Goal: Task Accomplishment & Management: Manage account settings

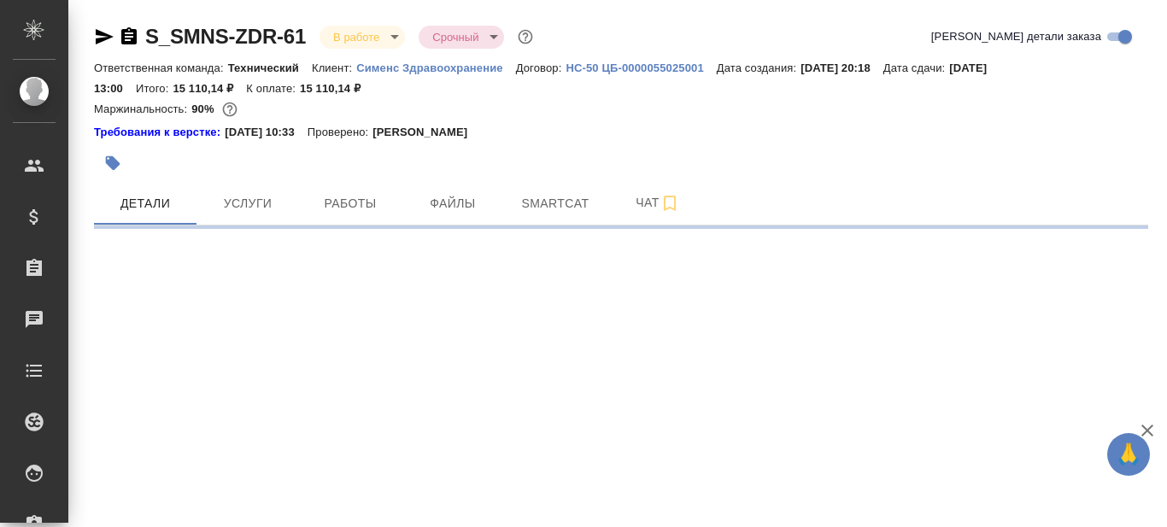
select select "RU"
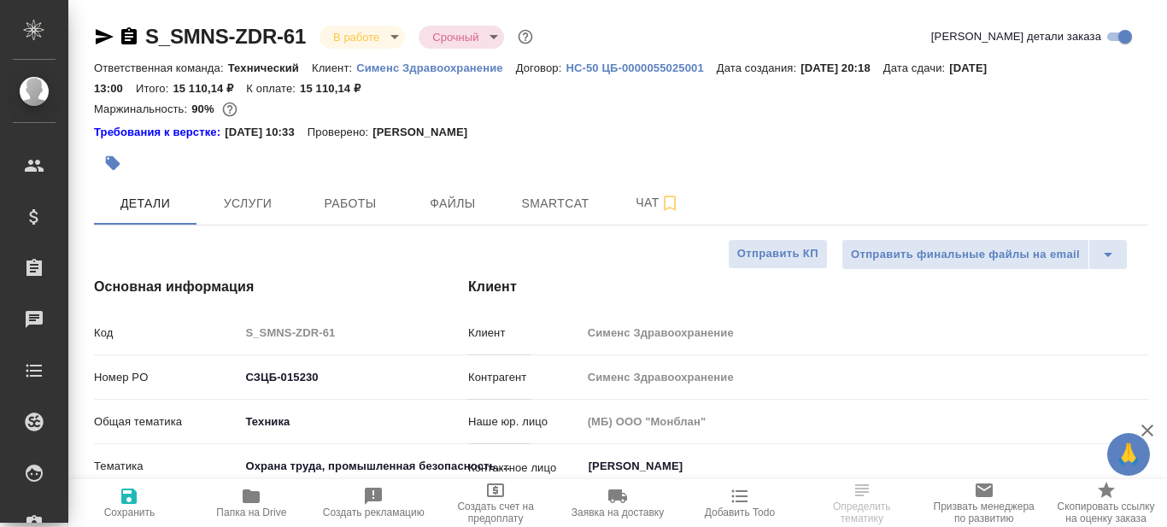
type textarea "x"
type input "Сергеева Анастасия"
type input "Павлова Антонина a.pavlova"
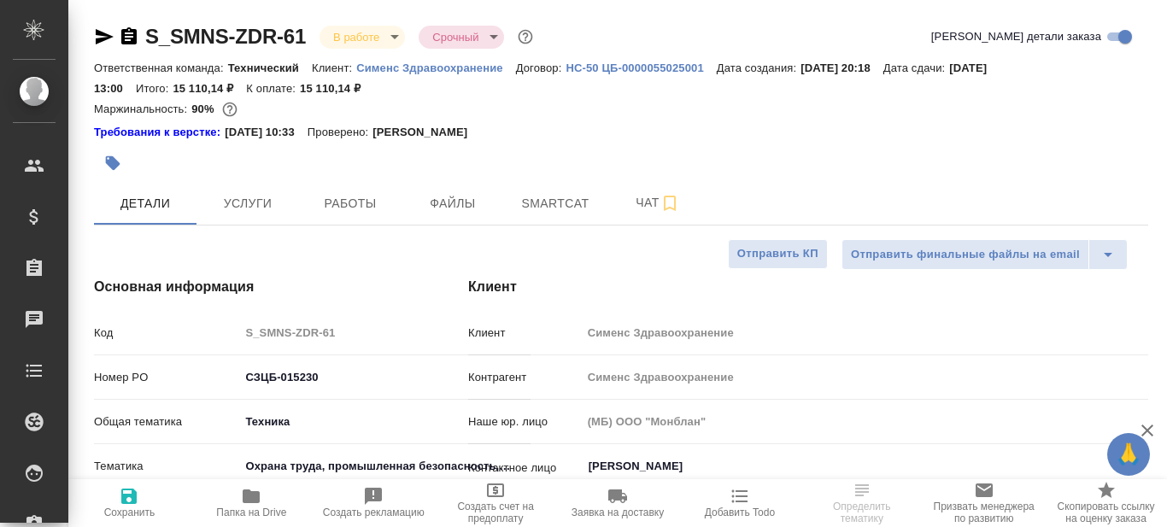
type textarea "x"
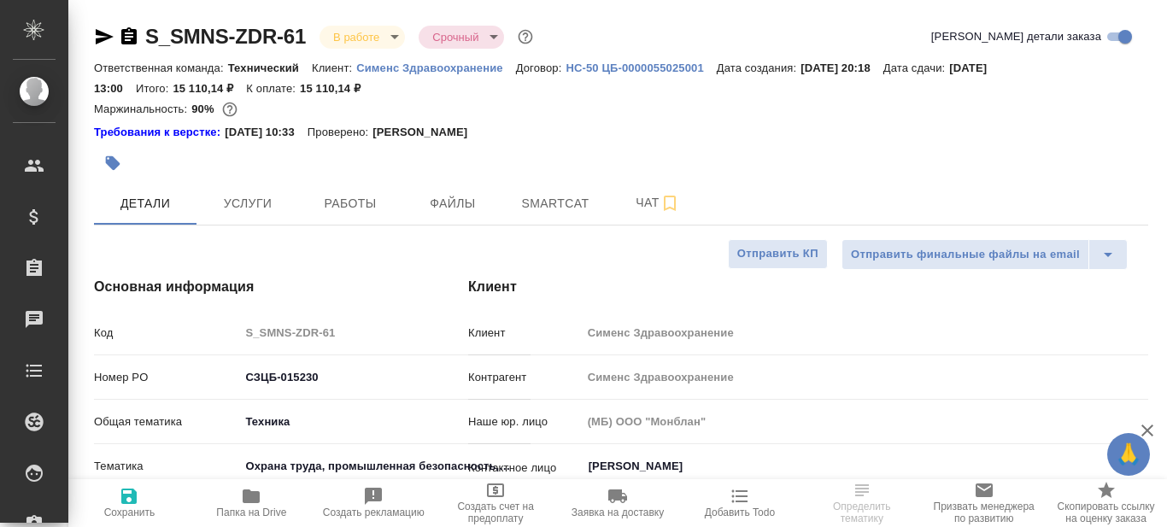
type textarea "x"
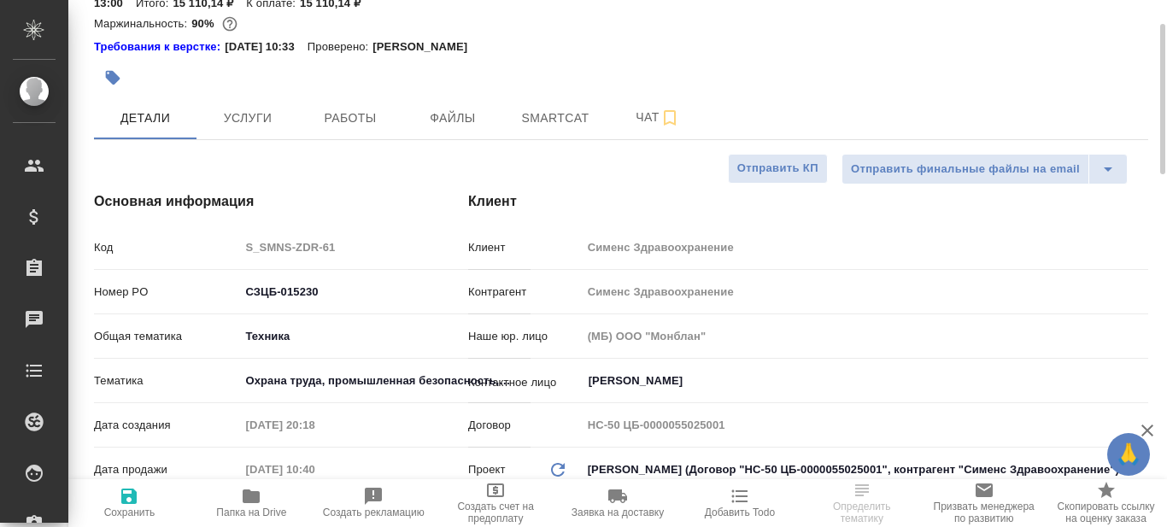
scroll to position [171, 0]
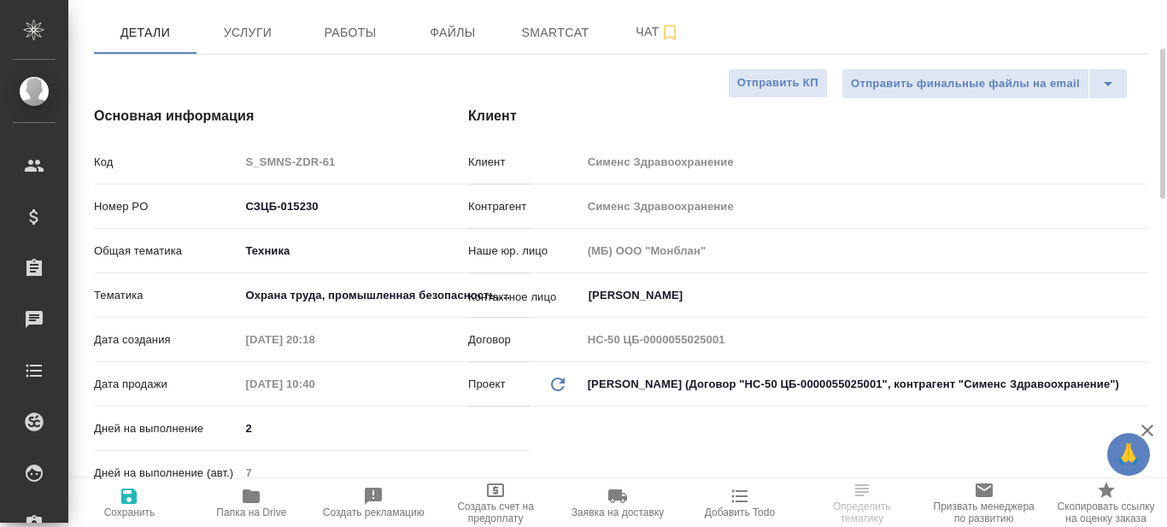
click at [253, 497] on div ".cls-1 fill:#fff; AWATERA Prazdnichnykh Olga Клиенты Спецификации Заказы 0 Чаты…" at bounding box center [583, 263] width 1167 height 527
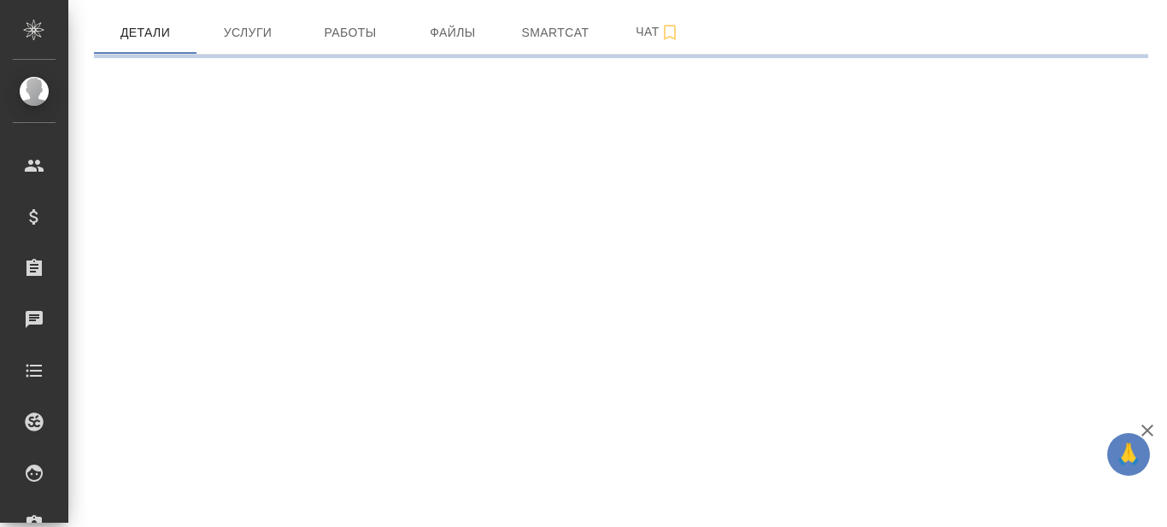
select select "RU"
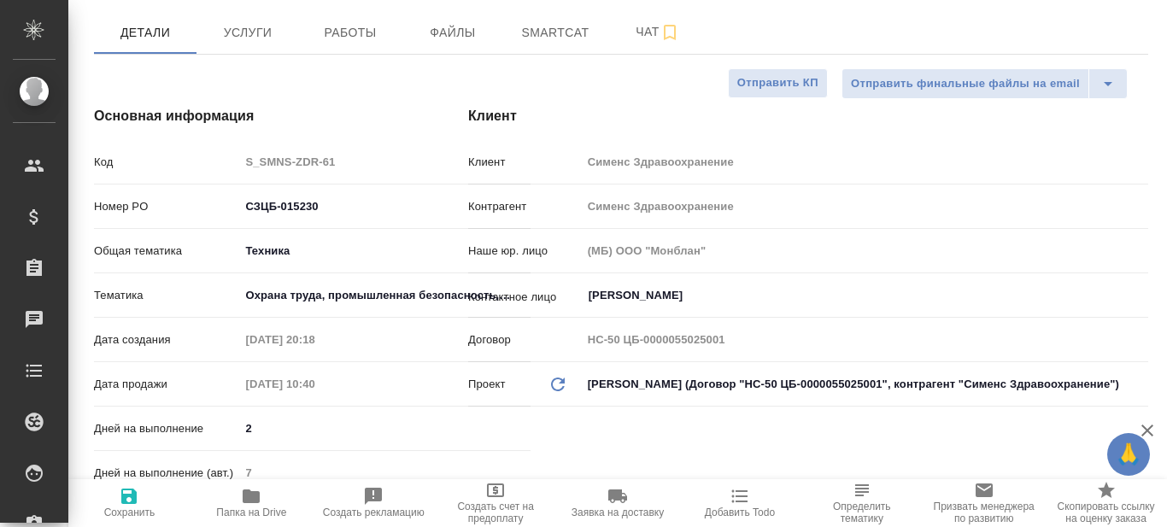
type textarea "x"
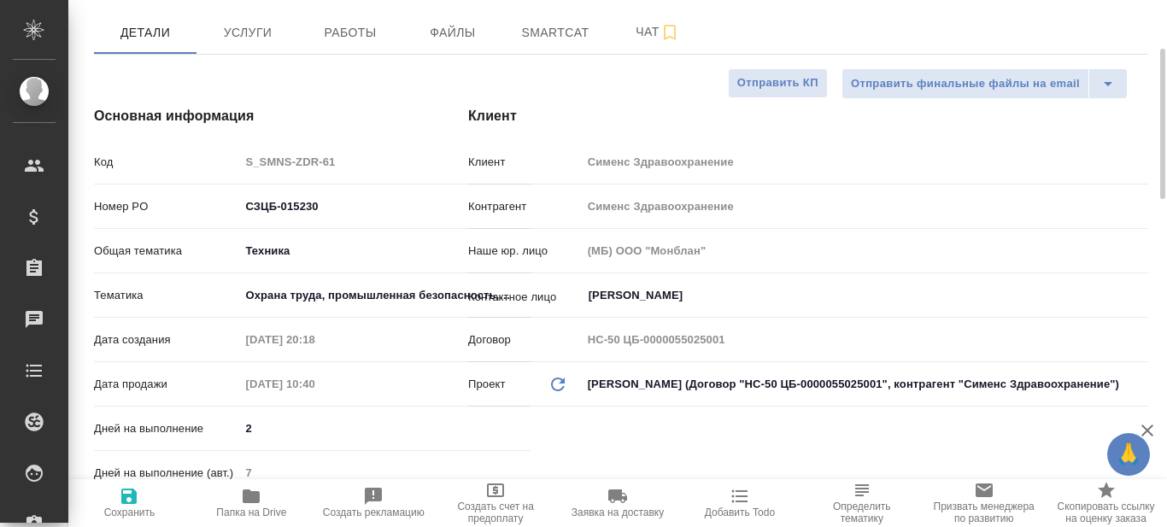
type textarea "x"
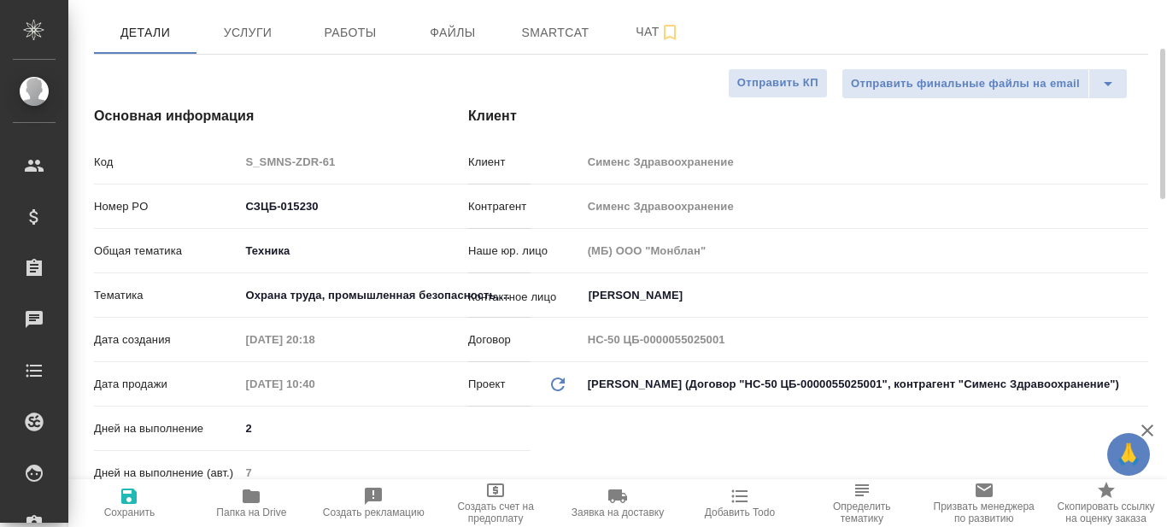
type textarea "x"
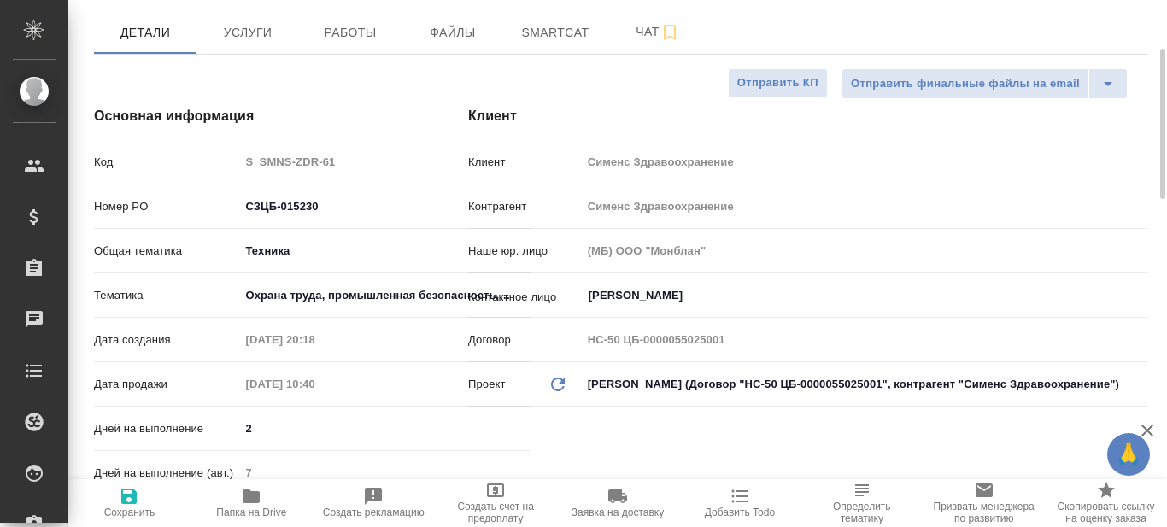
scroll to position [0, 0]
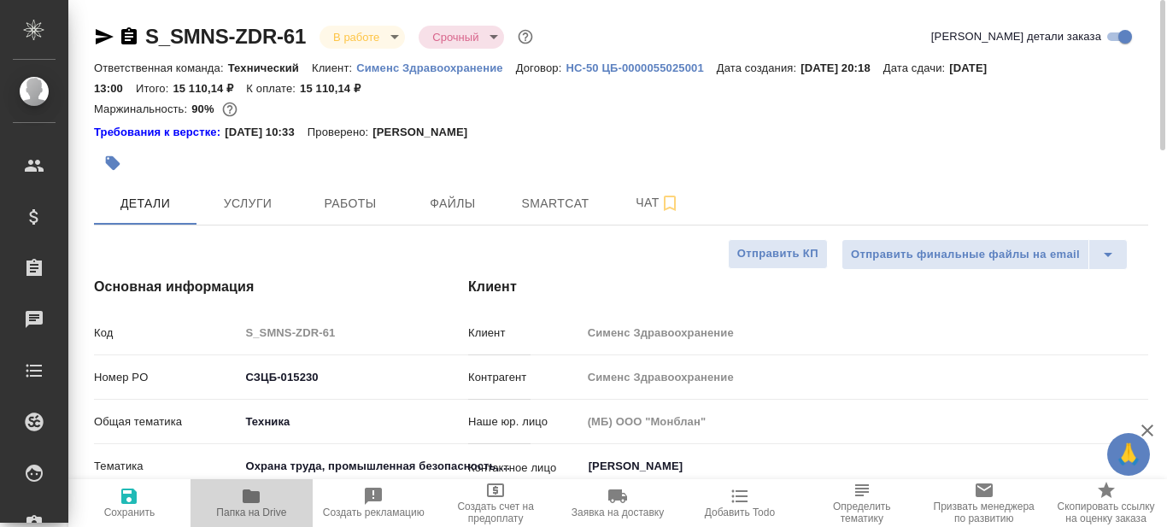
click at [252, 509] on span "Папка на Drive" at bounding box center [251, 513] width 70 height 12
type textarea "x"
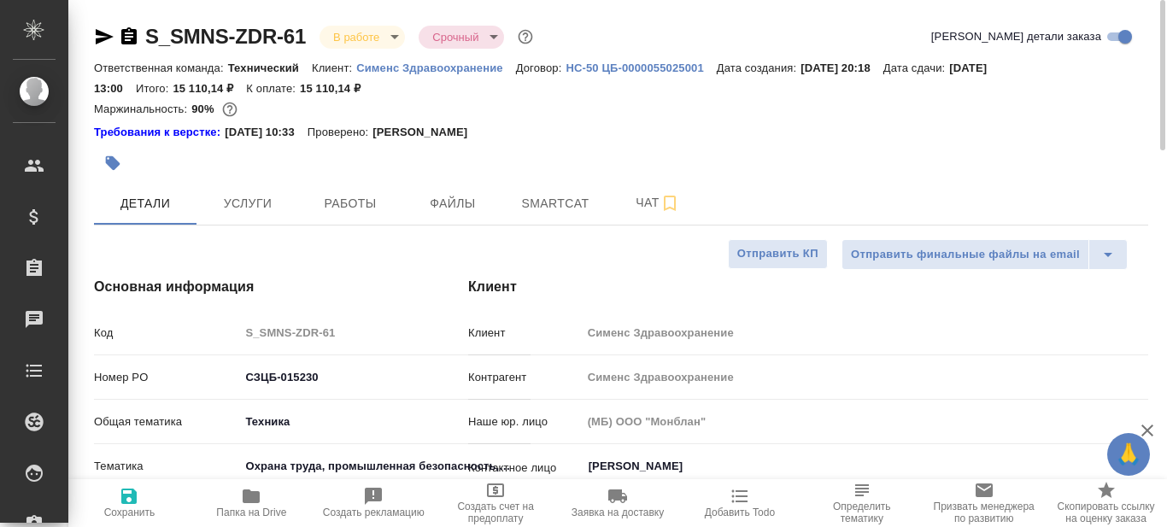
type textarea "x"
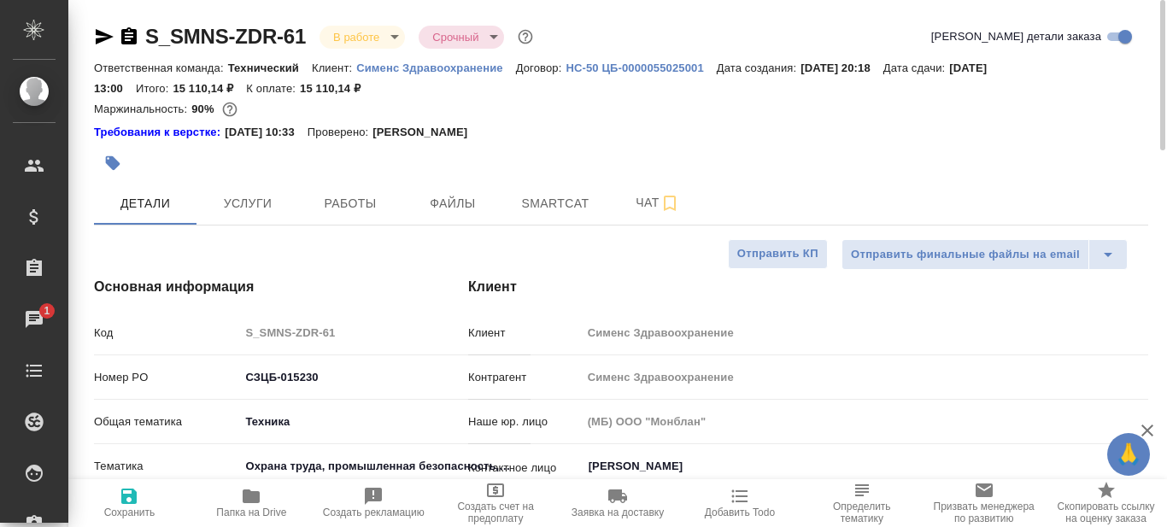
type textarea "x"
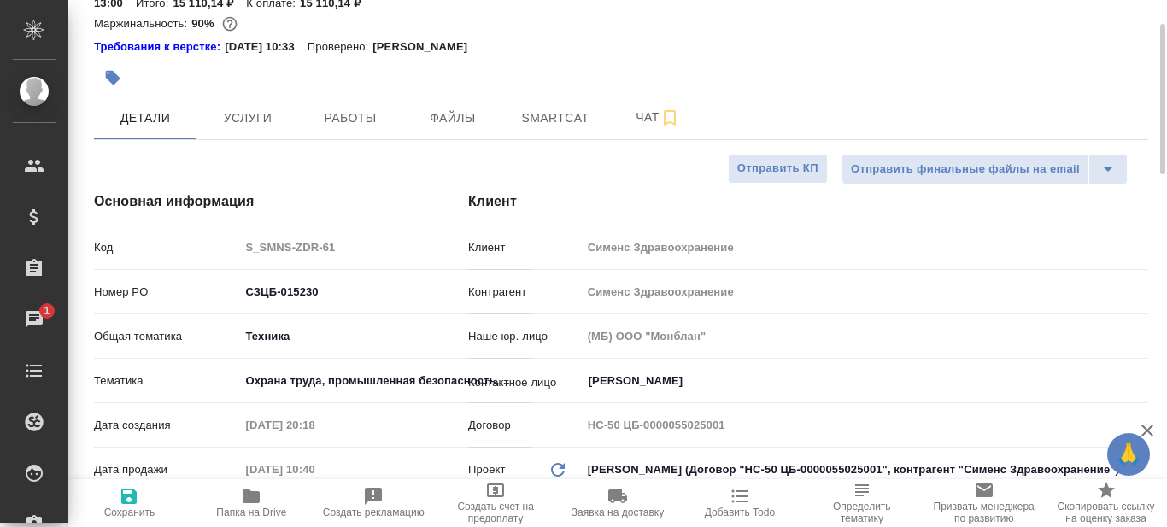
click at [275, 333] on body "🙏 .cls-1 fill:#fff; AWATERA Prazdnichnykh Olga Клиенты Спецификации Заказы 1 Ча…" at bounding box center [583, 263] width 1167 height 527
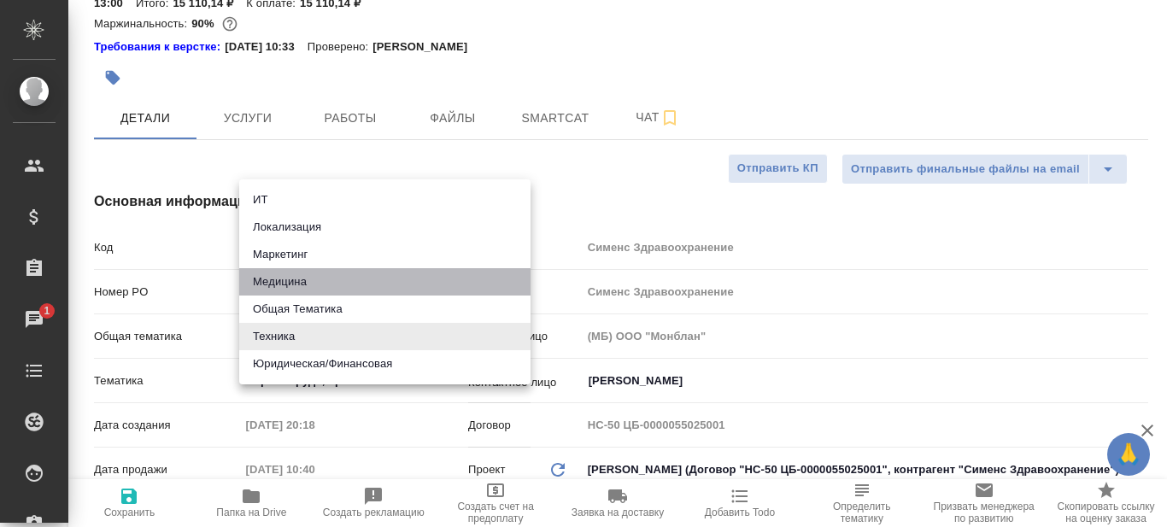
click at [272, 281] on li "Медицина" at bounding box center [384, 281] width 291 height 27
type input "med"
type textarea "x"
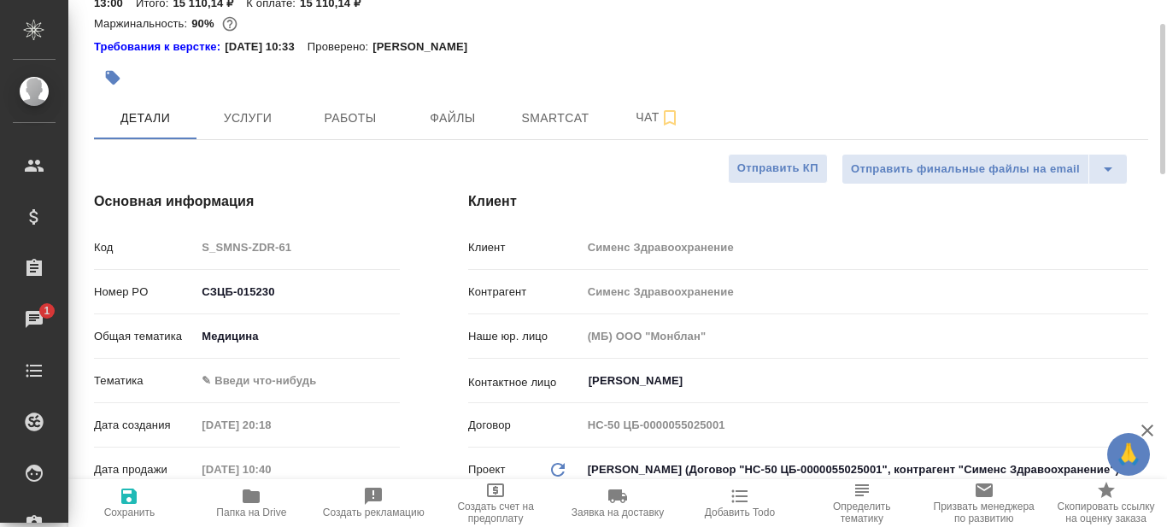
click at [250, 371] on body "🙏 .cls-1 fill:#fff; AWATERA Prazdnichnykh Olga Клиенты Спецификации Заказы 1 Ча…" at bounding box center [583, 263] width 1167 height 527
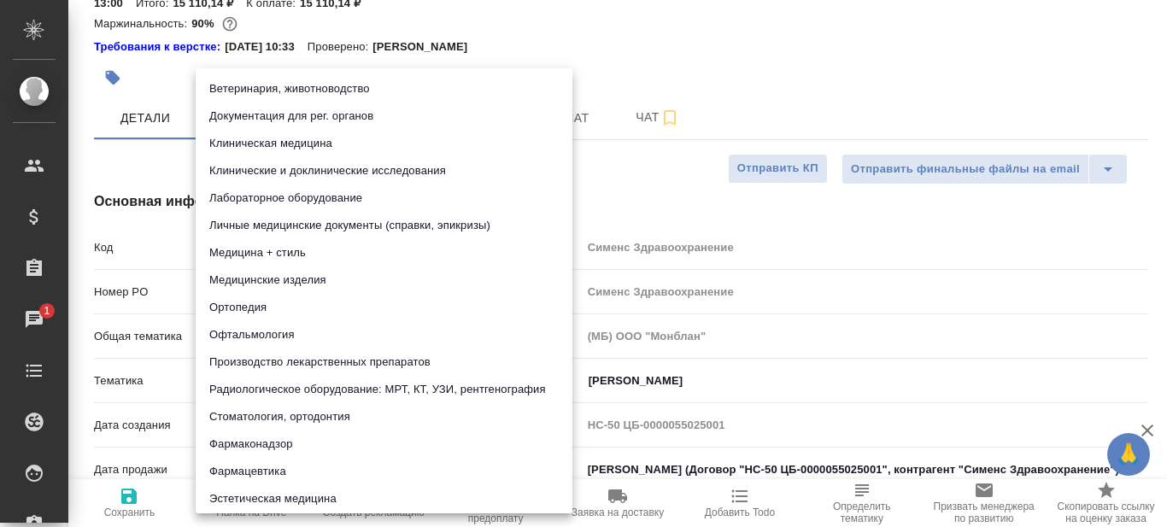
click at [270, 194] on li "Лабораторное оборудование" at bounding box center [384, 198] width 377 height 27
type input "6149830c2b7be24903fd7a80"
type textarea "x"
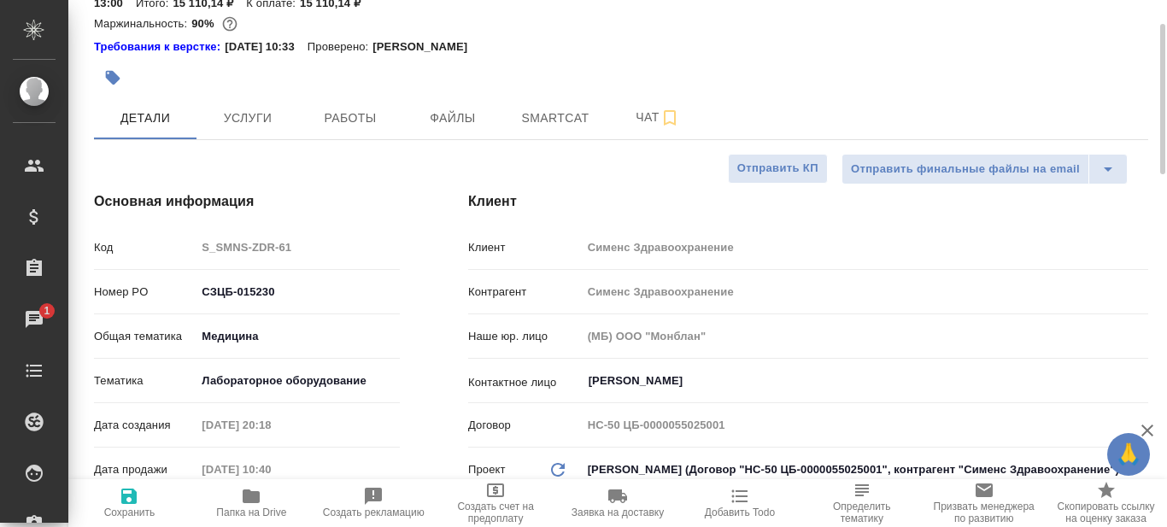
click at [129, 501] on icon "button" at bounding box center [129, 496] width 21 height 21
type textarea "x"
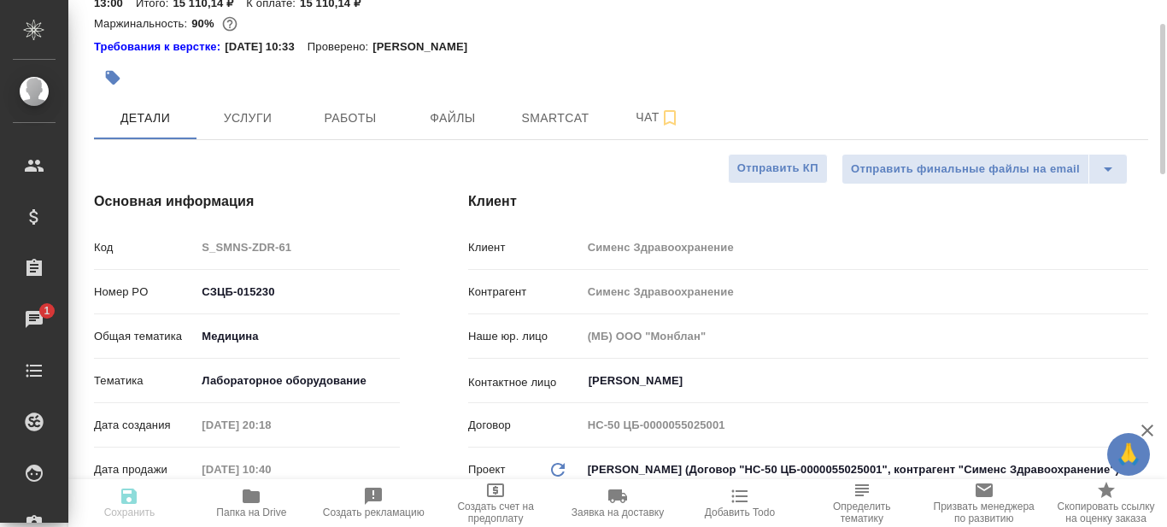
type textarea "x"
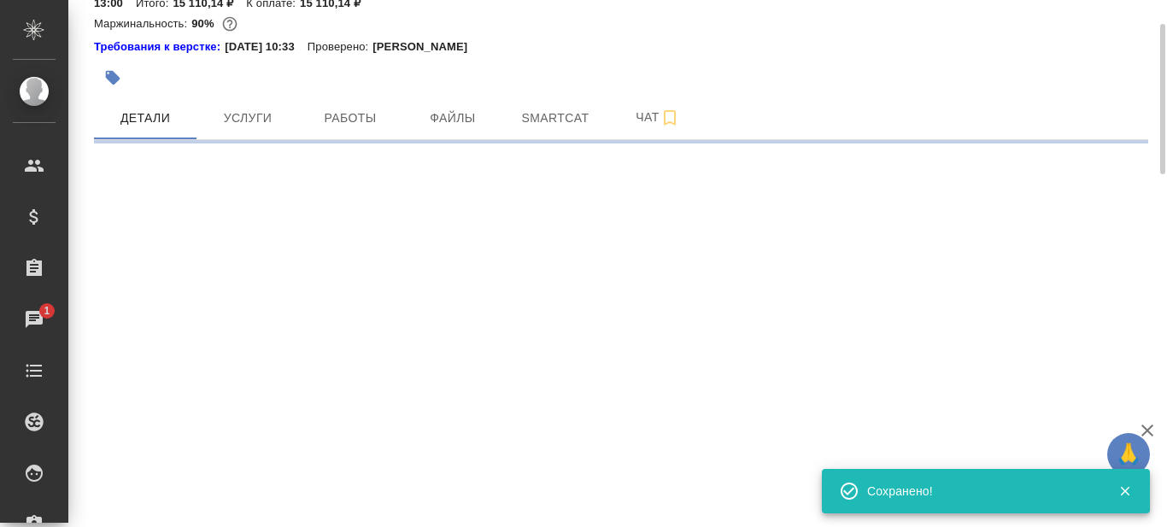
select select "RU"
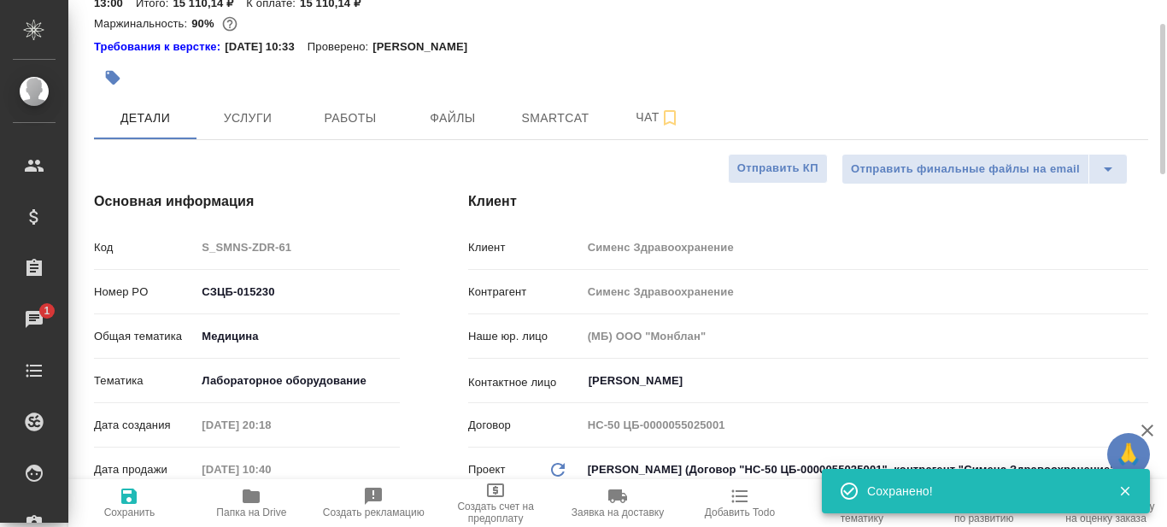
type textarea "x"
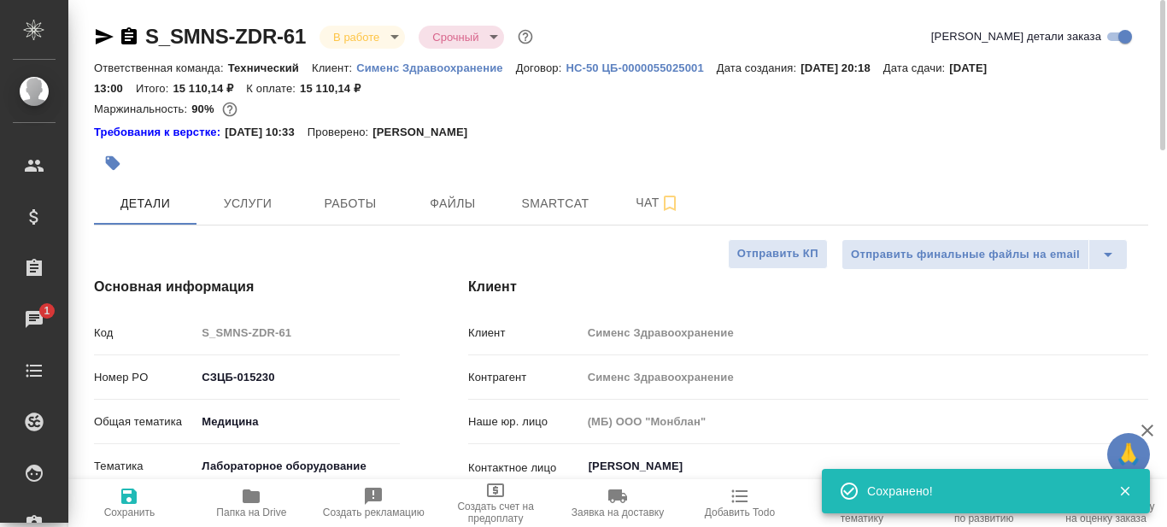
type textarea "x"
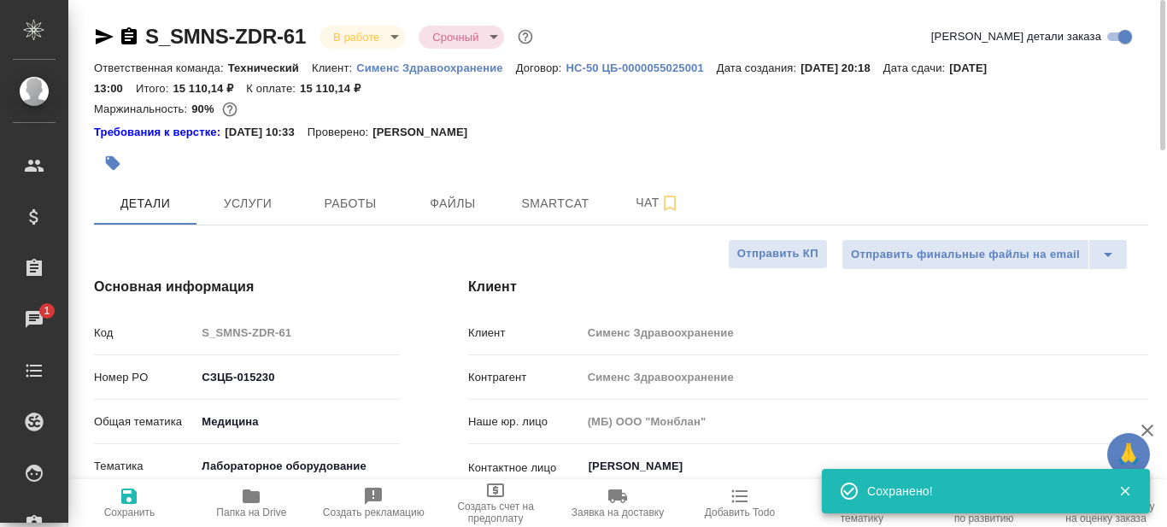
type textarea "x"
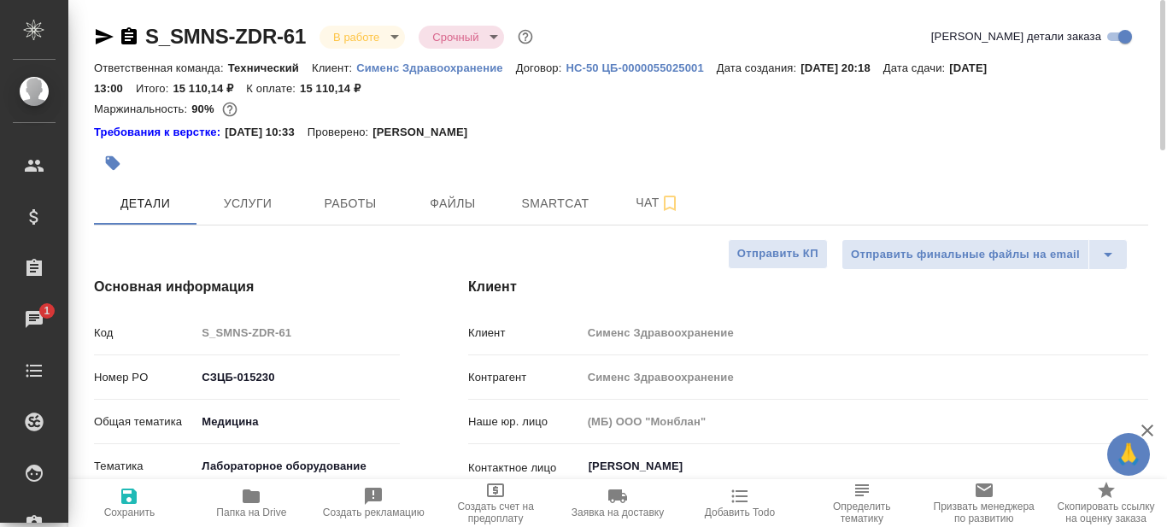
click at [101, 37] on icon "button" at bounding box center [104, 36] width 21 height 21
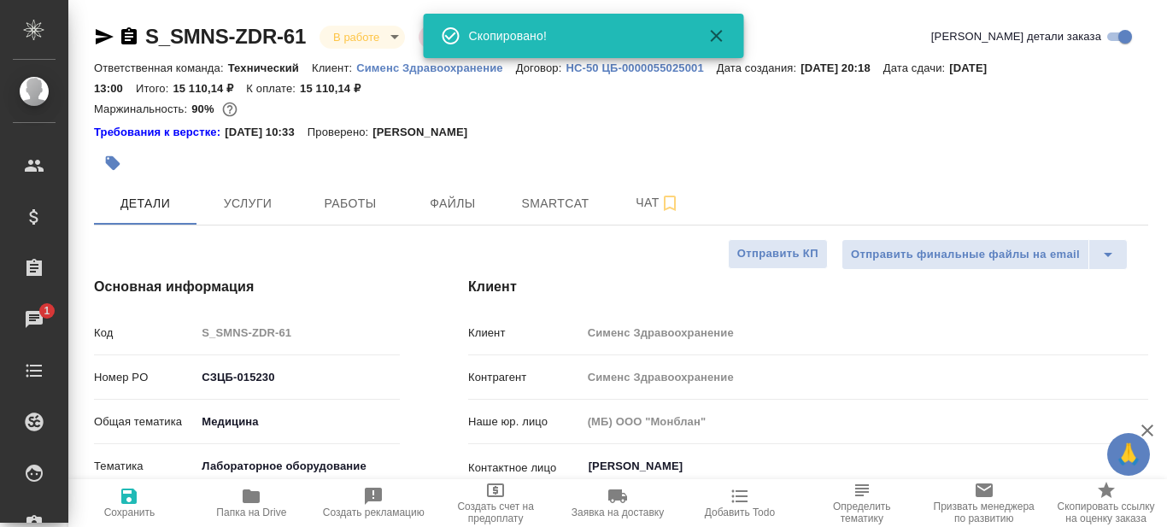
type textarea "x"
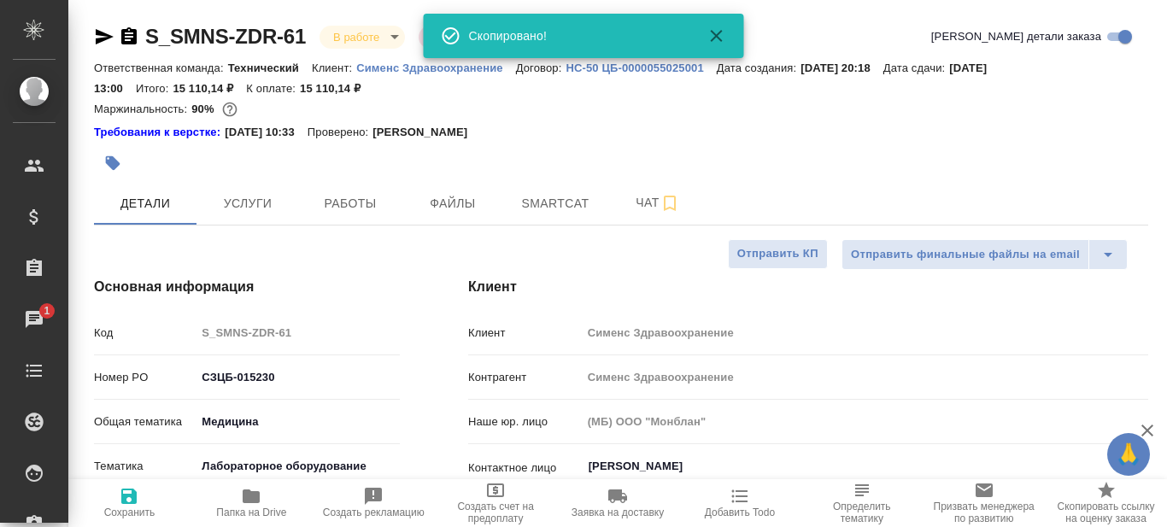
type textarea "x"
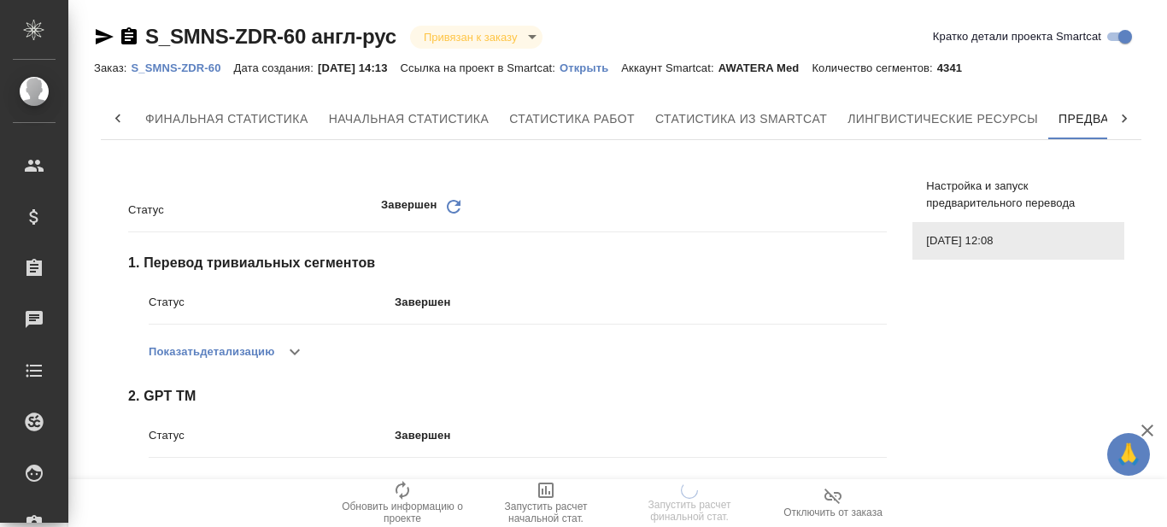
scroll to position [0, 154]
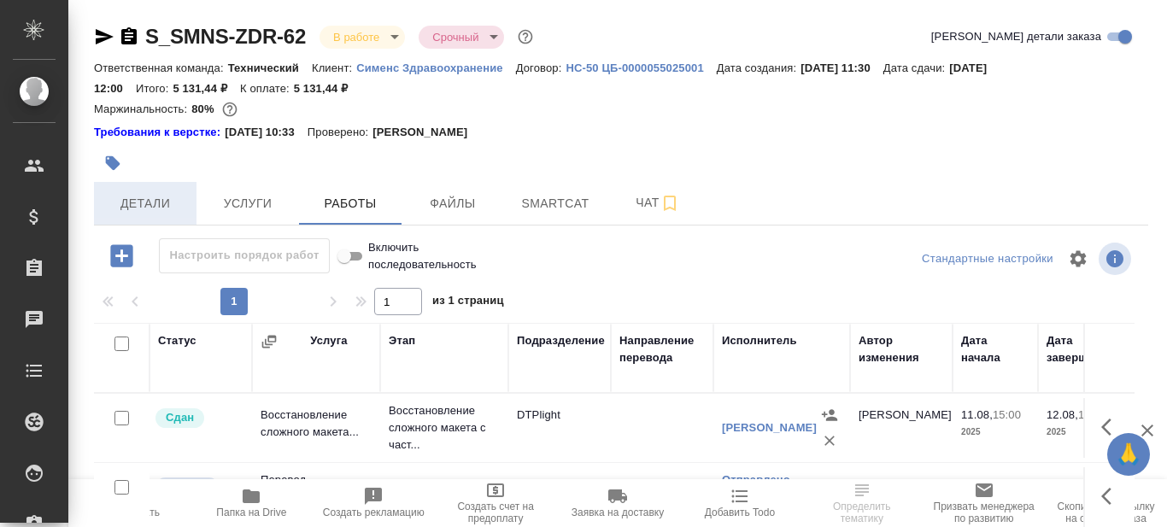
click at [149, 199] on span "Детали" at bounding box center [145, 203] width 82 height 21
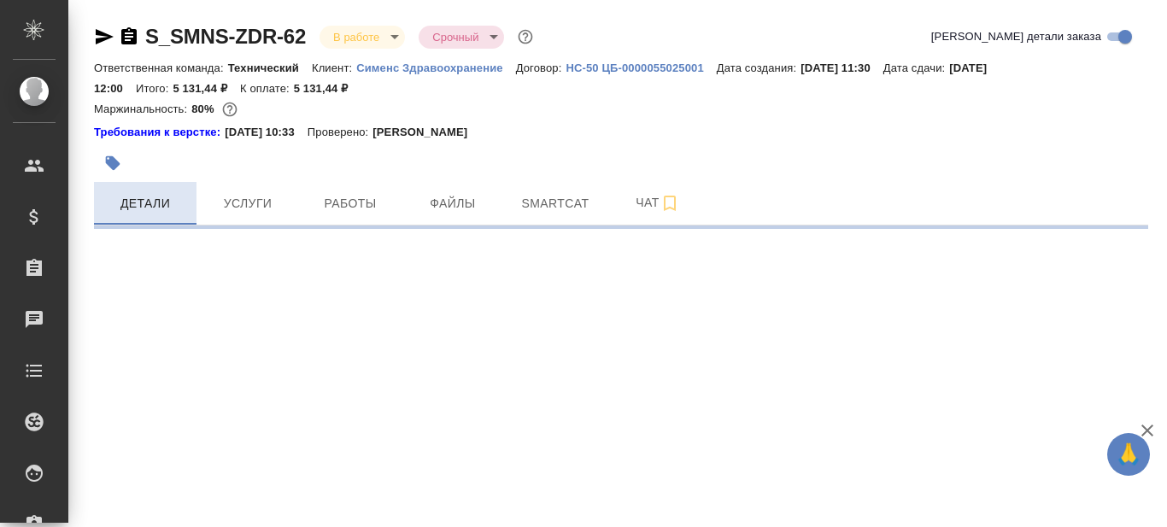
select select "RU"
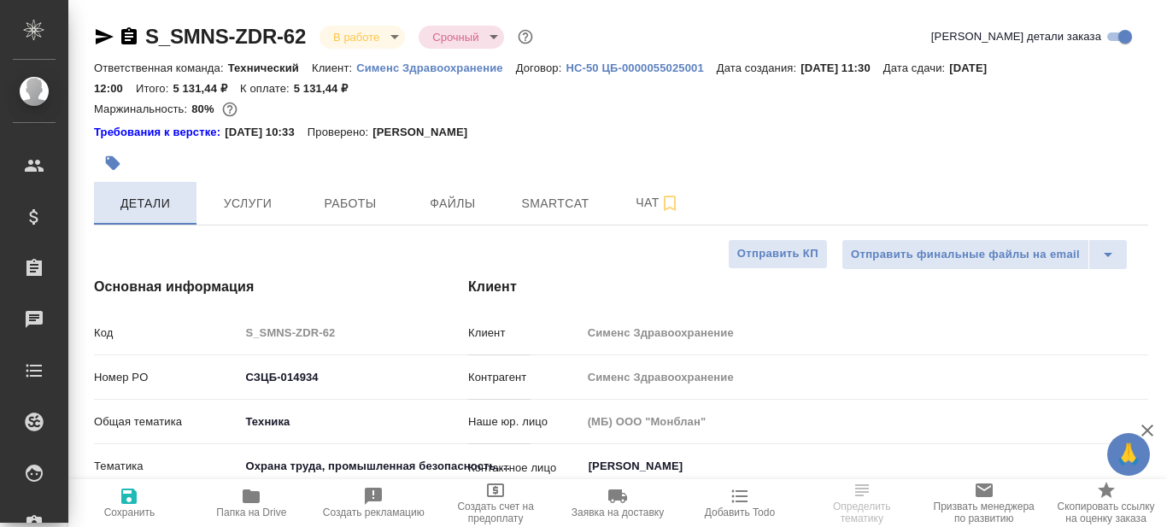
type textarea "x"
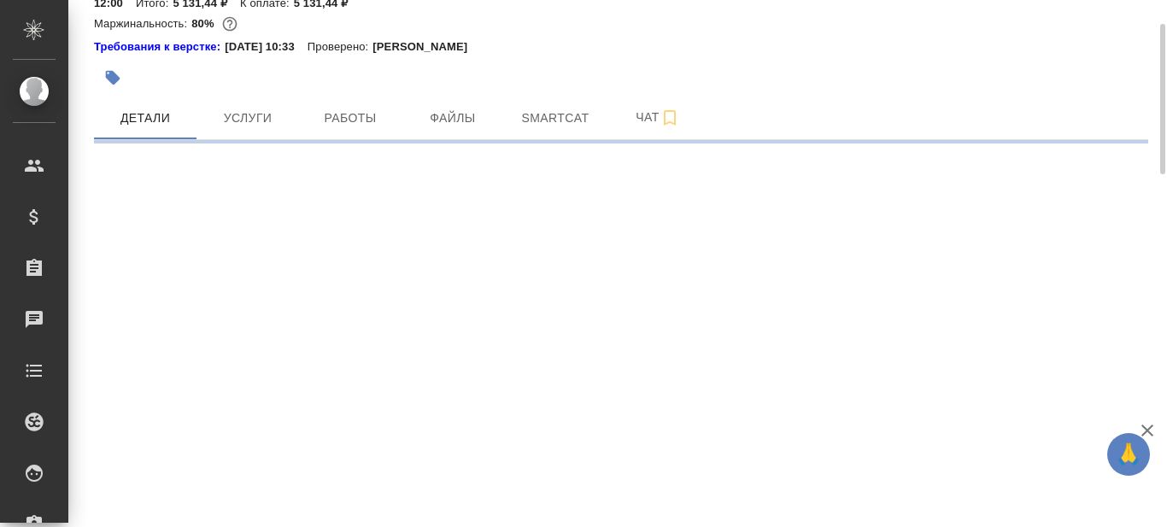
select select "RU"
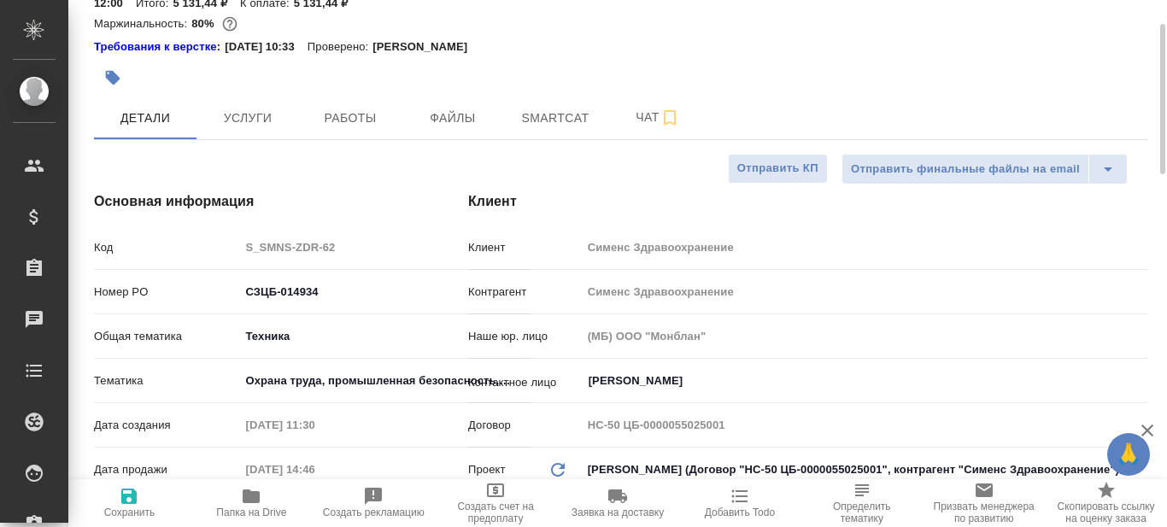
type textarea "x"
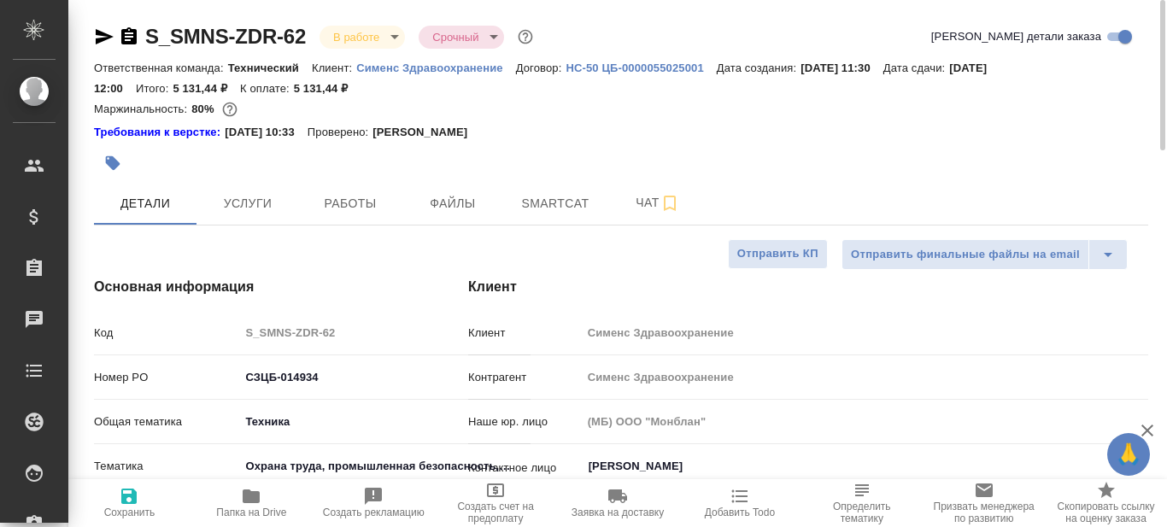
click at [249, 496] on icon "button" at bounding box center [251, 496] width 17 height 14
type textarea "x"
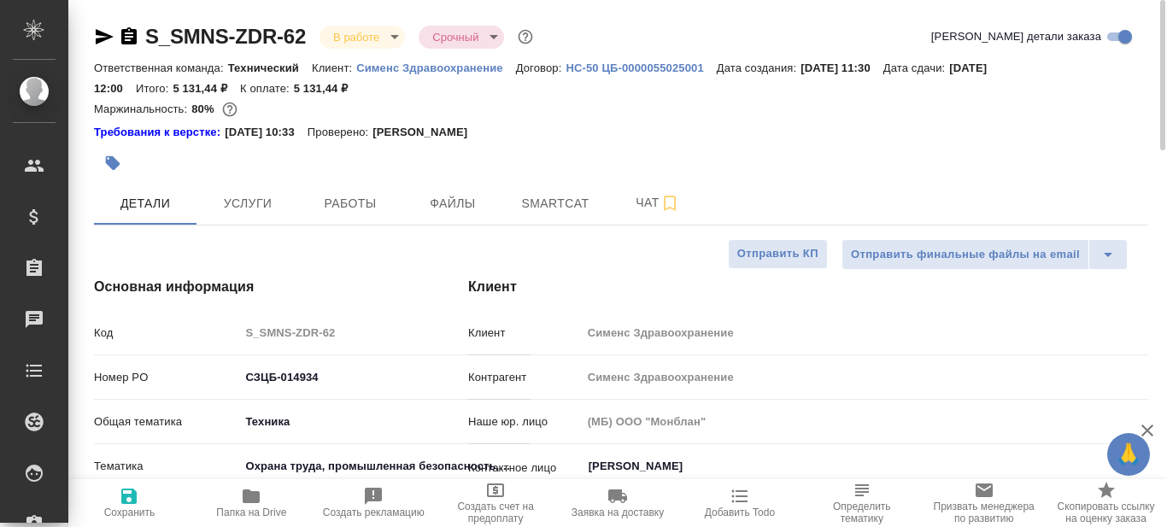
type textarea "x"
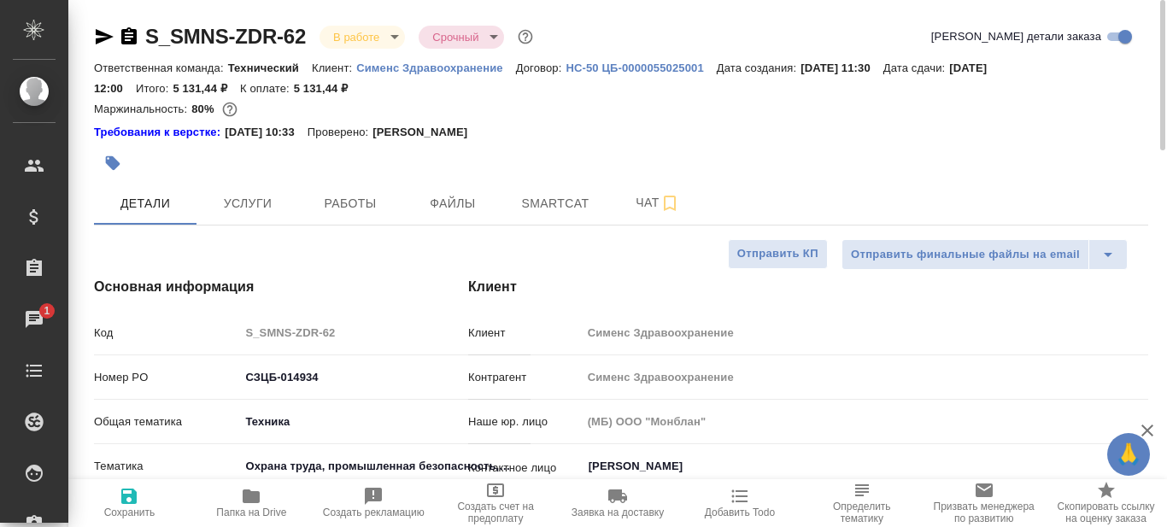
type textarea "x"
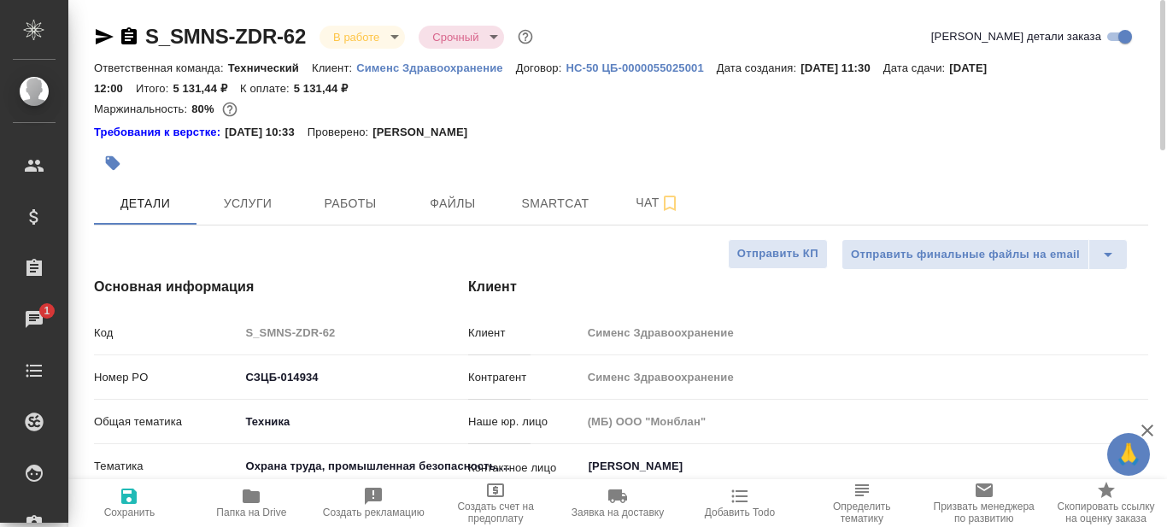
type textarea "x"
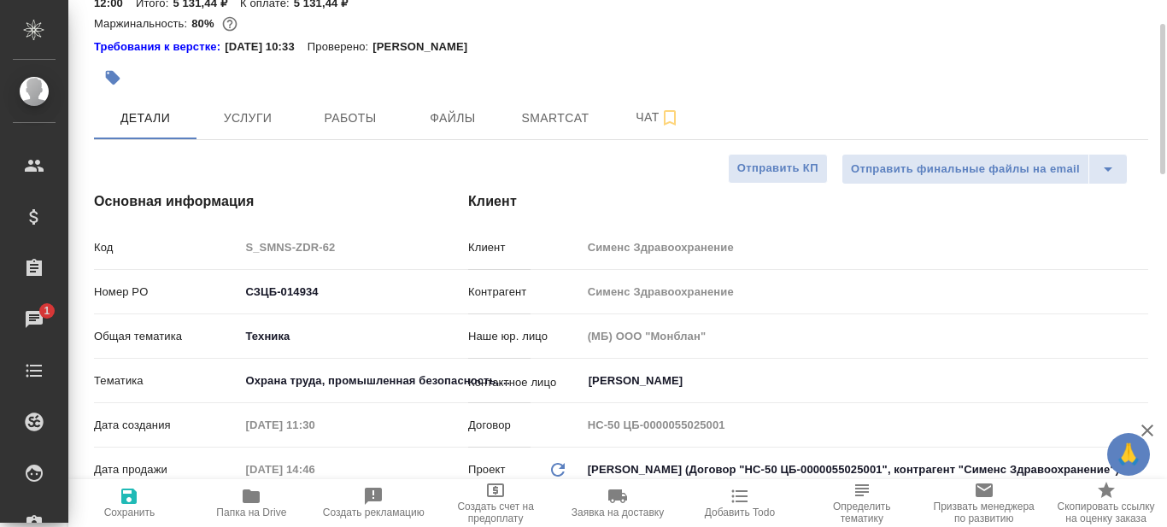
click at [288, 334] on body "🙏 .cls-1 fill:#fff; AWATERA Prazdnichnykh Olga Клиенты Спецификации Заказы 1 Ча…" at bounding box center [583, 263] width 1167 height 527
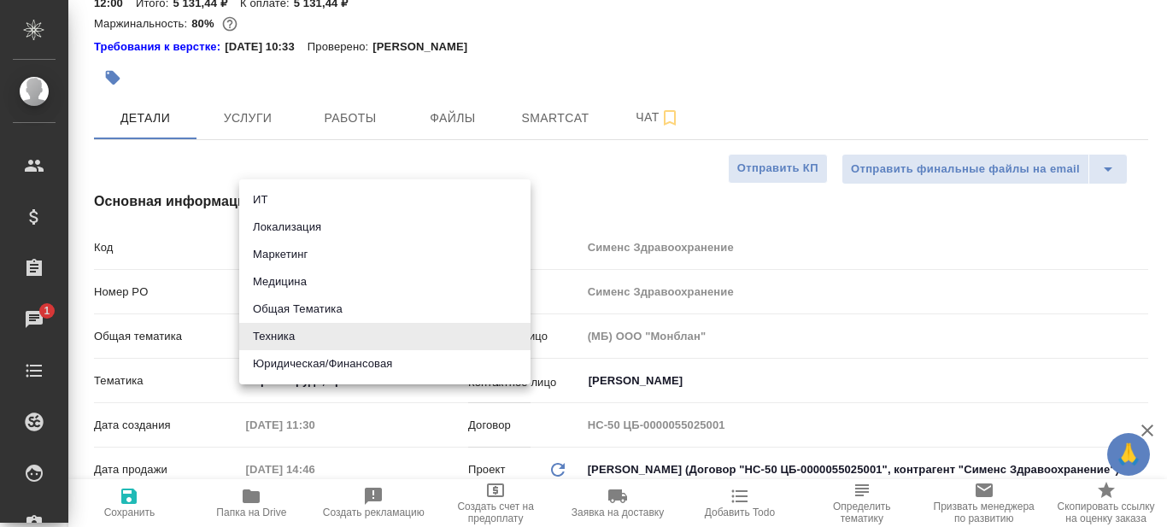
click at [656, 167] on div at bounding box center [583, 263] width 1167 height 527
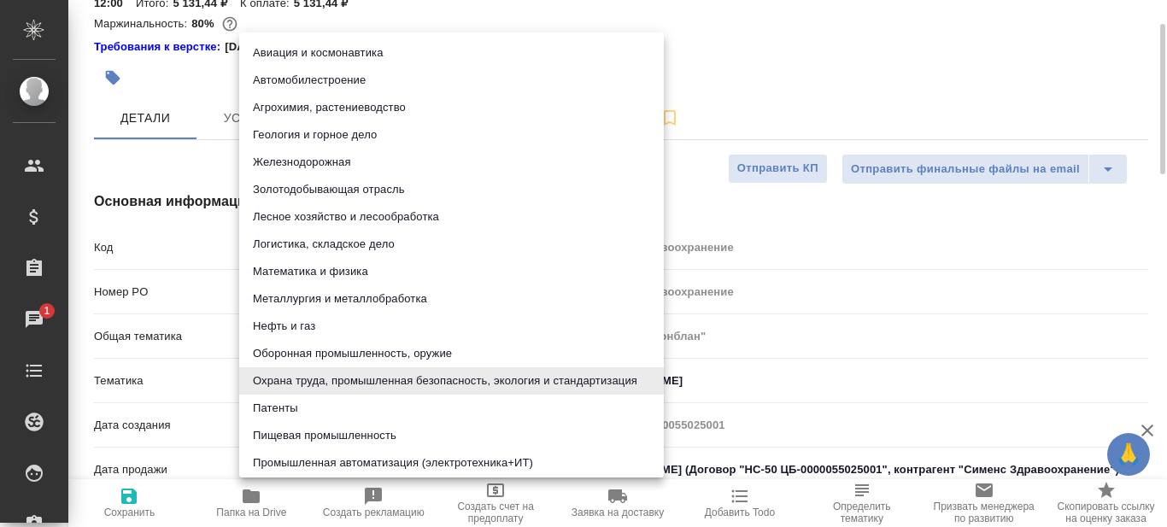
click at [293, 383] on body "🙏 .cls-1 fill:#fff; AWATERA Prazdnichnykh Olga Клиенты Спецификации Заказы 1 Ча…" at bounding box center [583, 263] width 1167 height 527
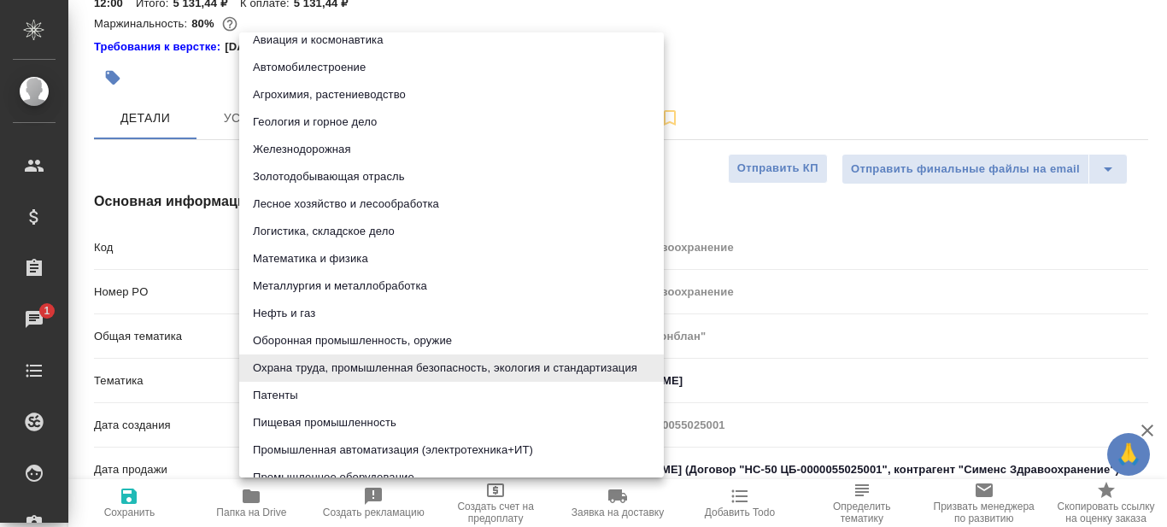
scroll to position [0, 0]
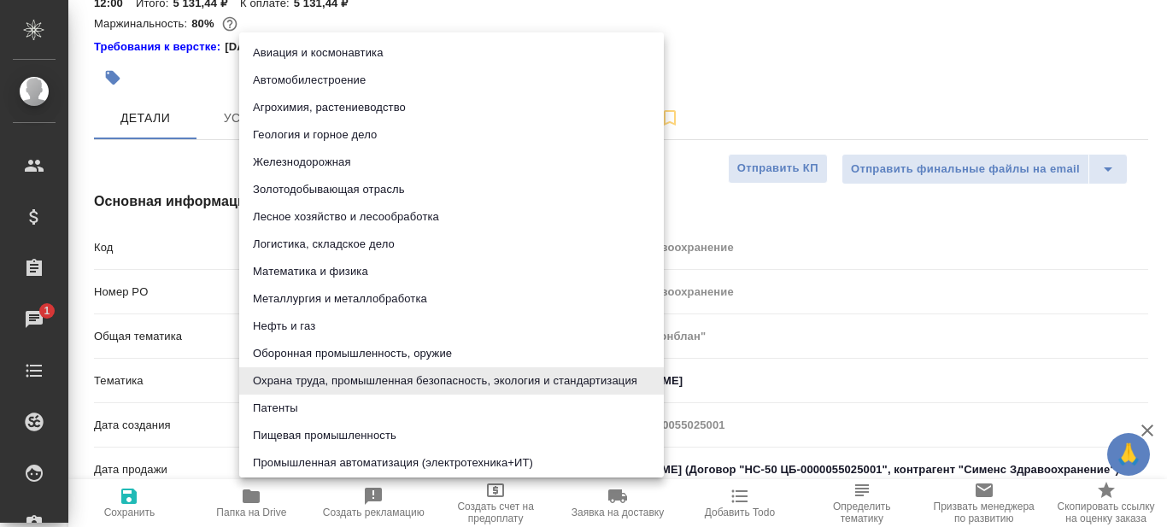
type textarea "x"
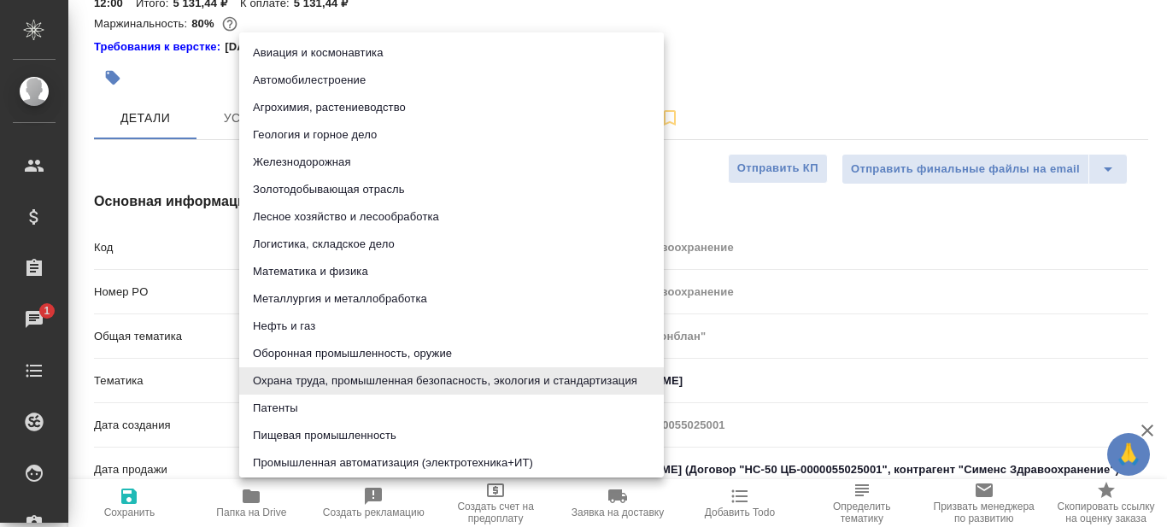
type textarea "x"
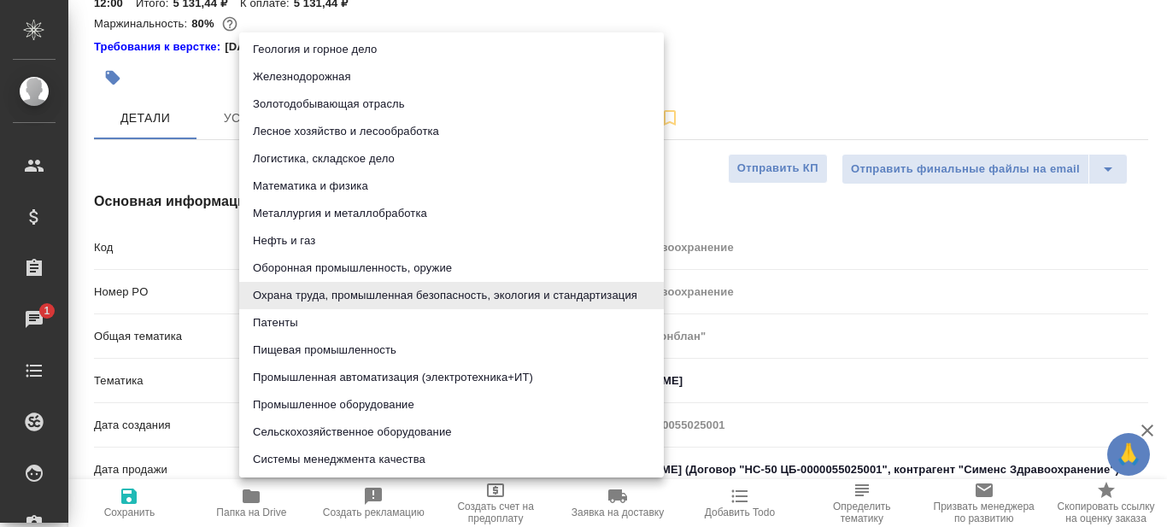
click at [367, 163] on li "Логистика, складское дело" at bounding box center [451, 158] width 425 height 27
type input "5a8b8b956a9677013d343d5f"
type textarea "x"
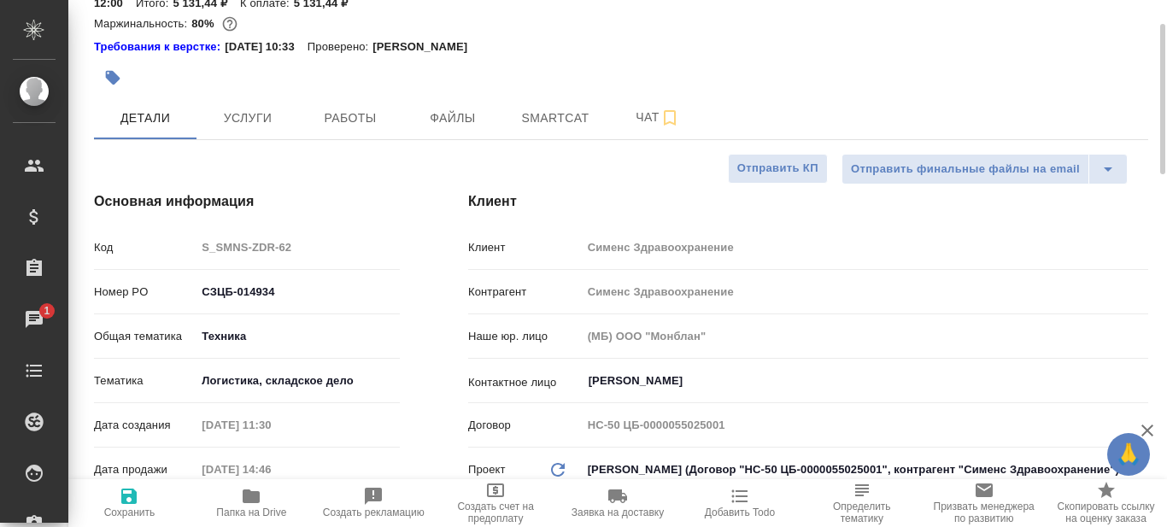
click at [131, 503] on icon "button" at bounding box center [128, 496] width 15 height 15
type textarea "x"
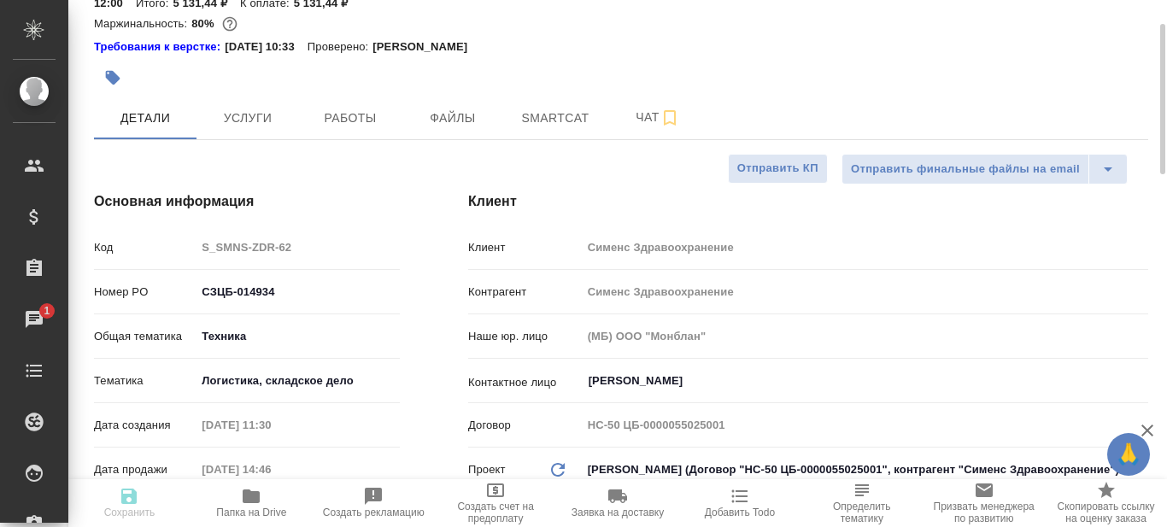
type textarea "x"
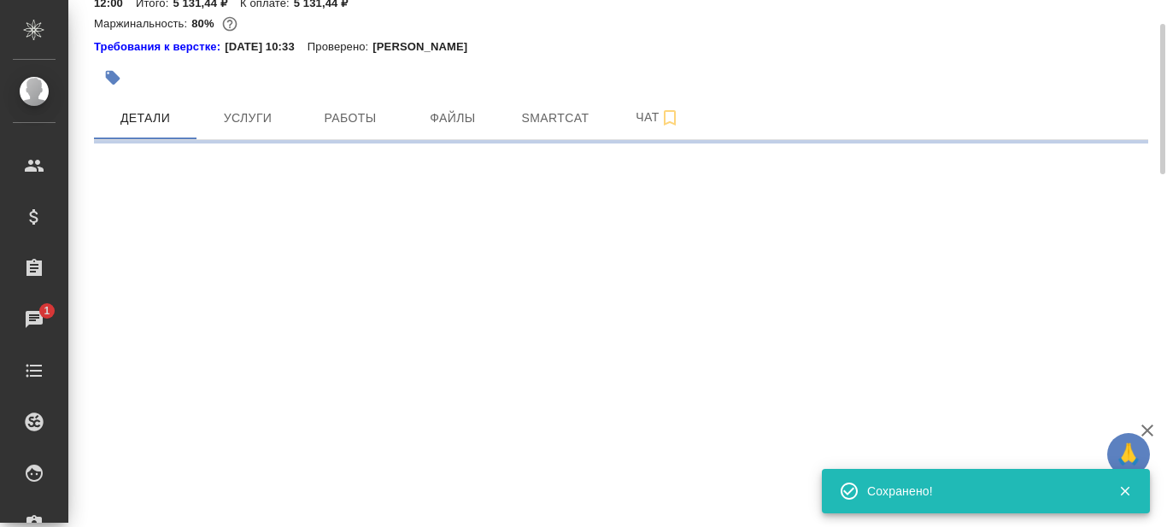
select select "RU"
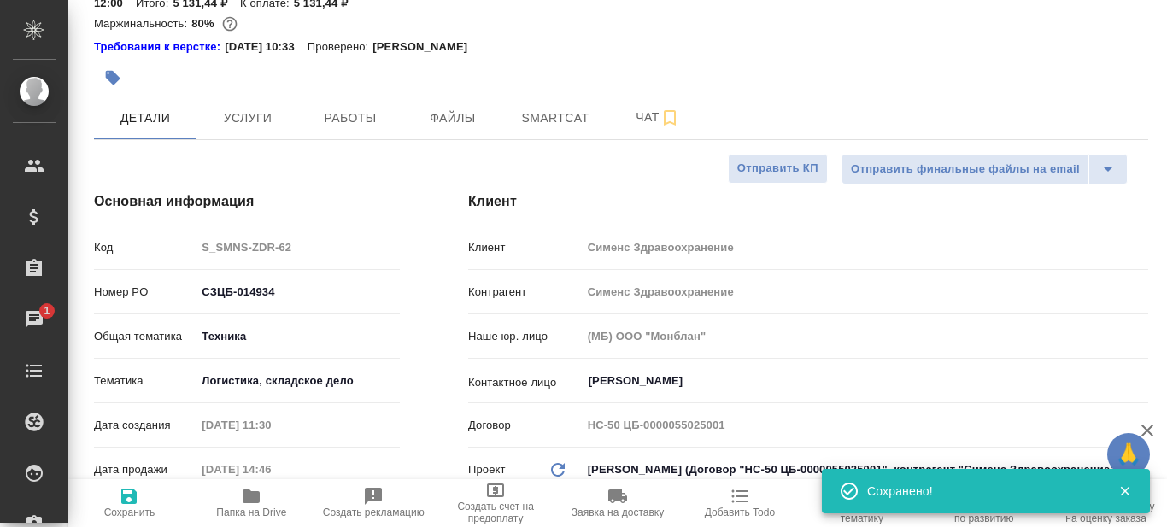
type textarea "x"
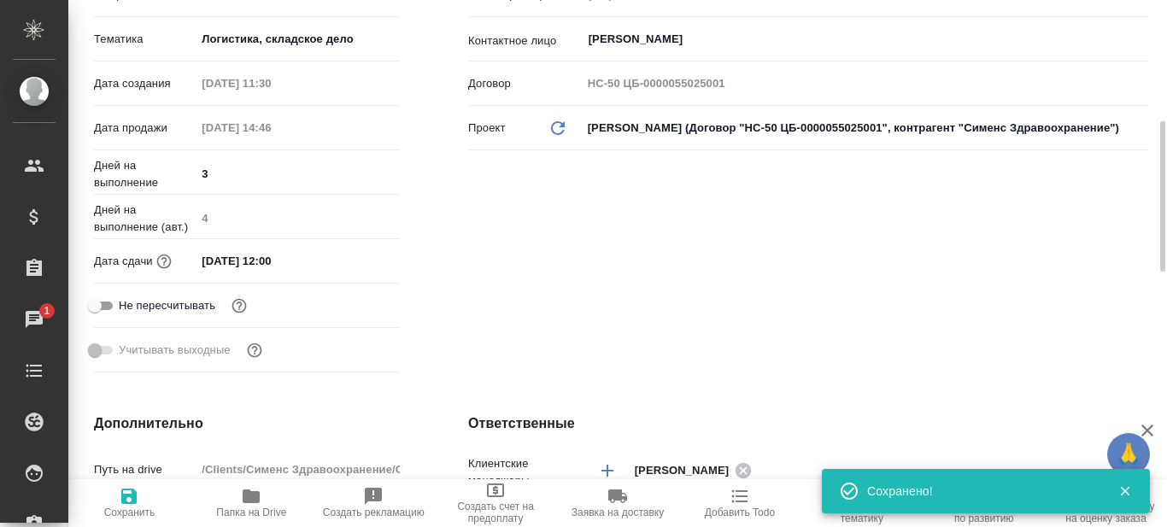
scroll to position [0, 0]
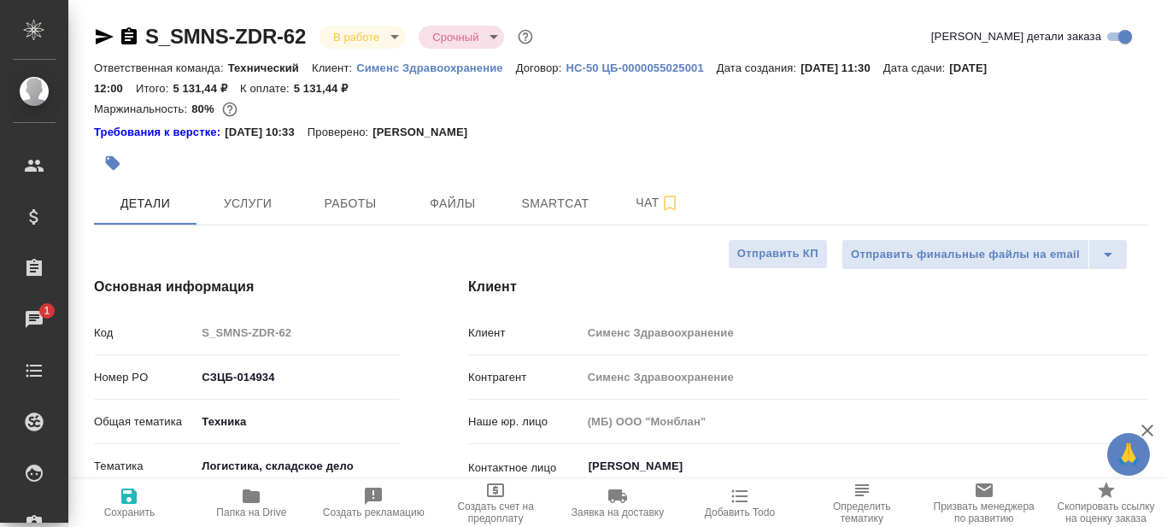
click at [101, 34] on icon "button" at bounding box center [105, 36] width 18 height 15
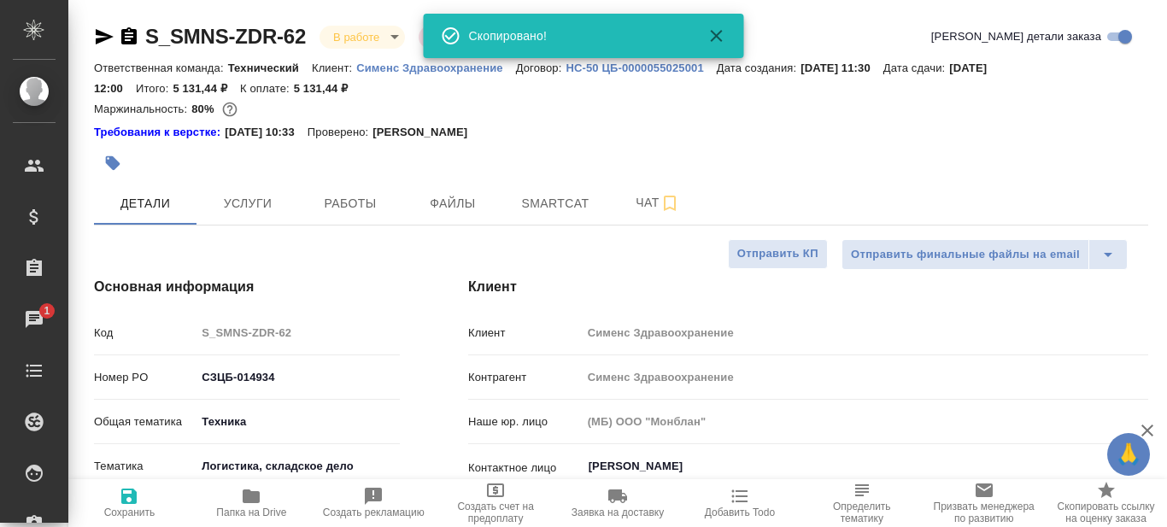
type textarea "x"
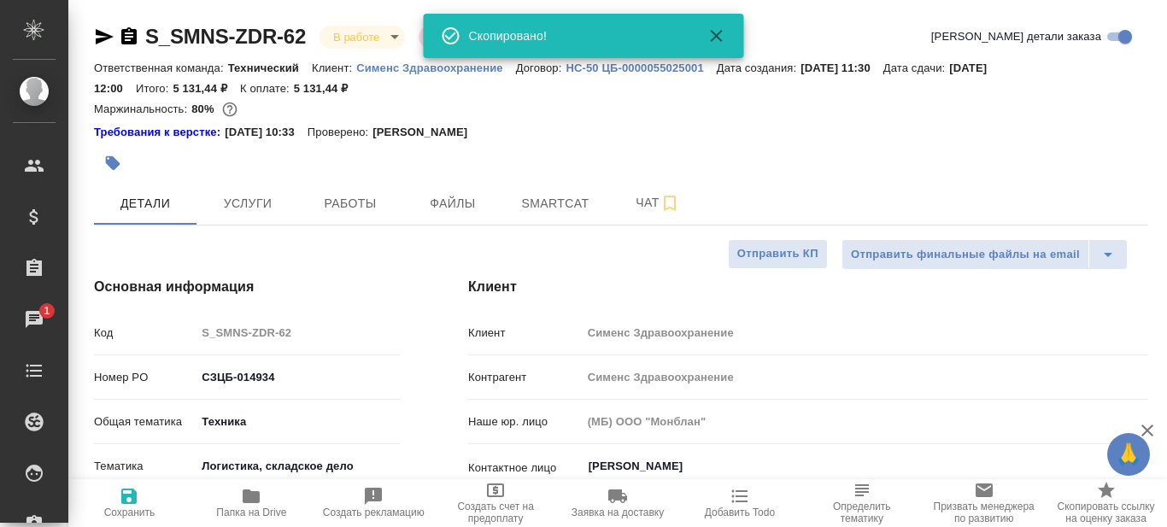
type textarea "x"
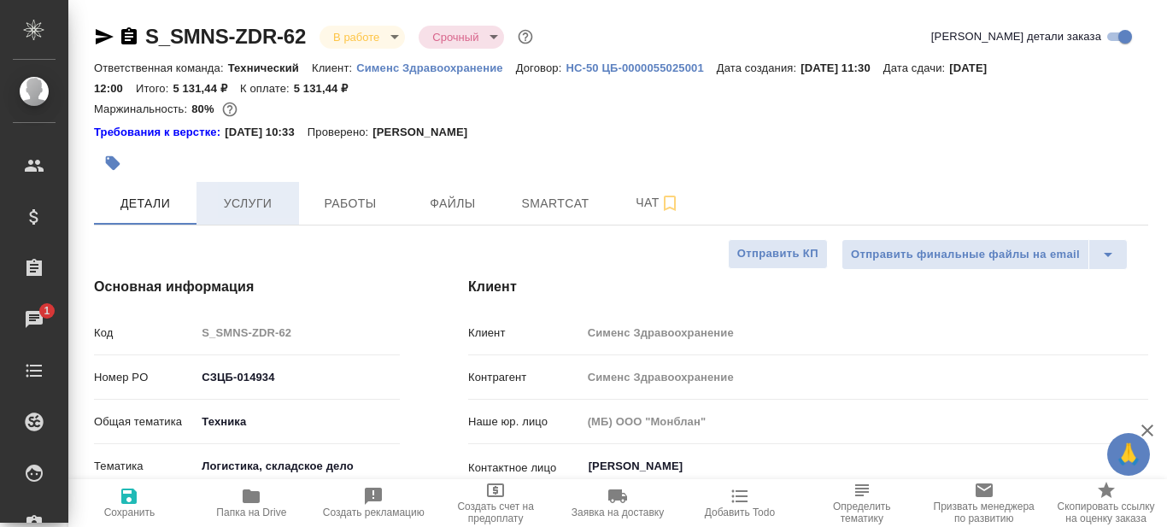
click at [263, 208] on span "Услуги" at bounding box center [248, 203] width 82 height 21
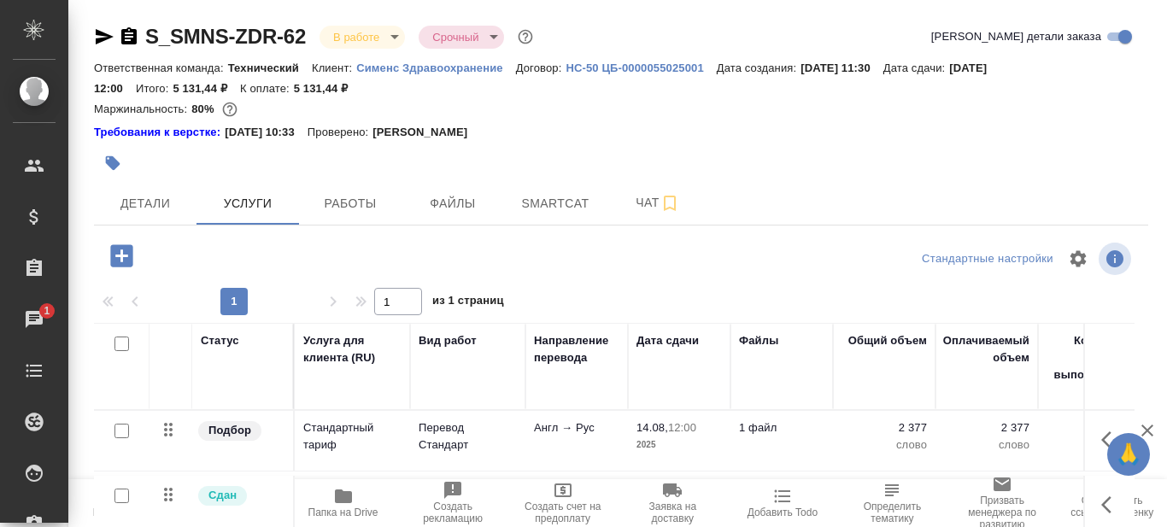
click at [96, 36] on icon "button" at bounding box center [104, 36] width 21 height 21
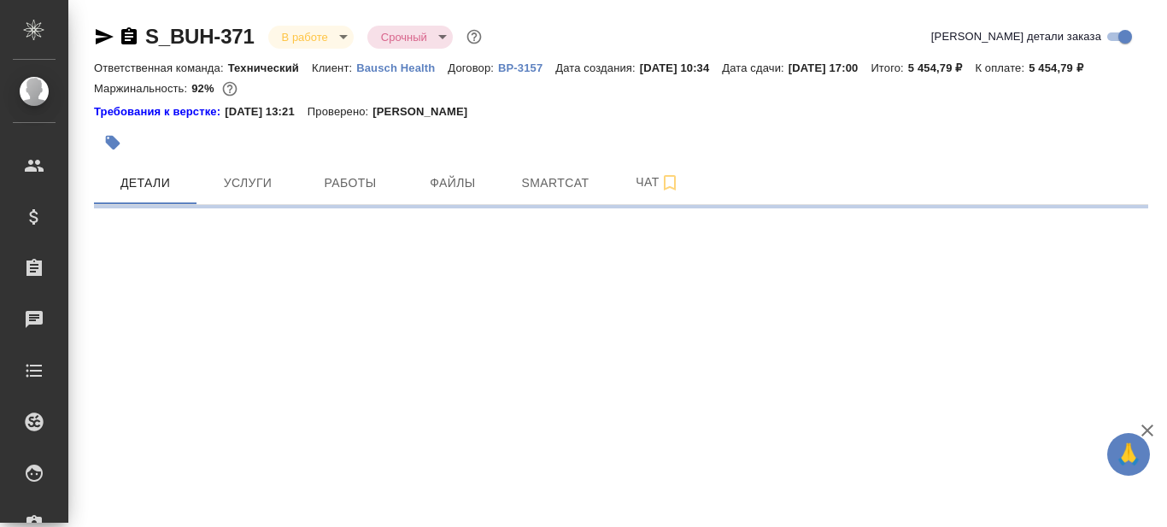
select select "RU"
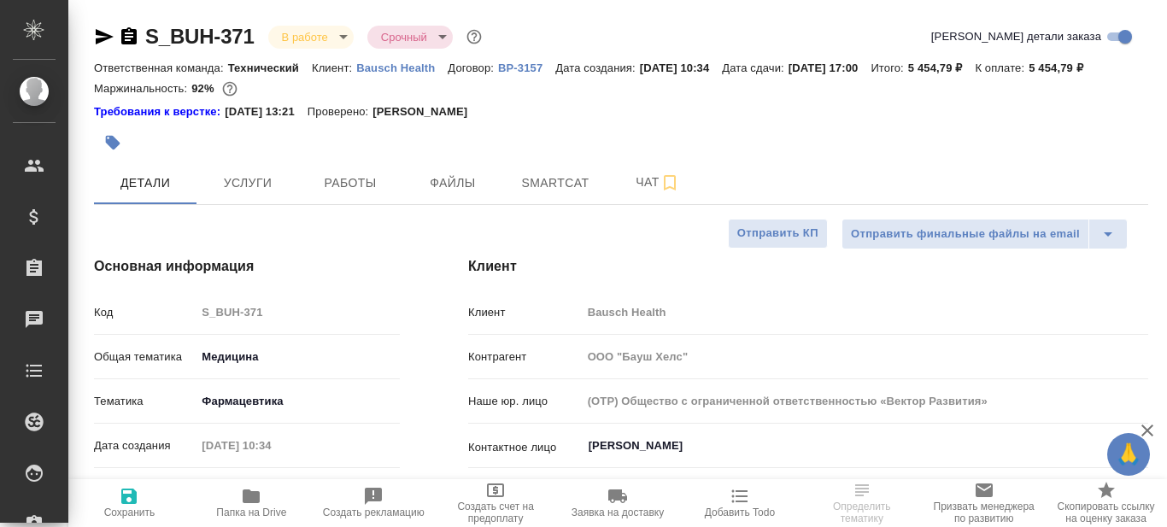
type textarea "x"
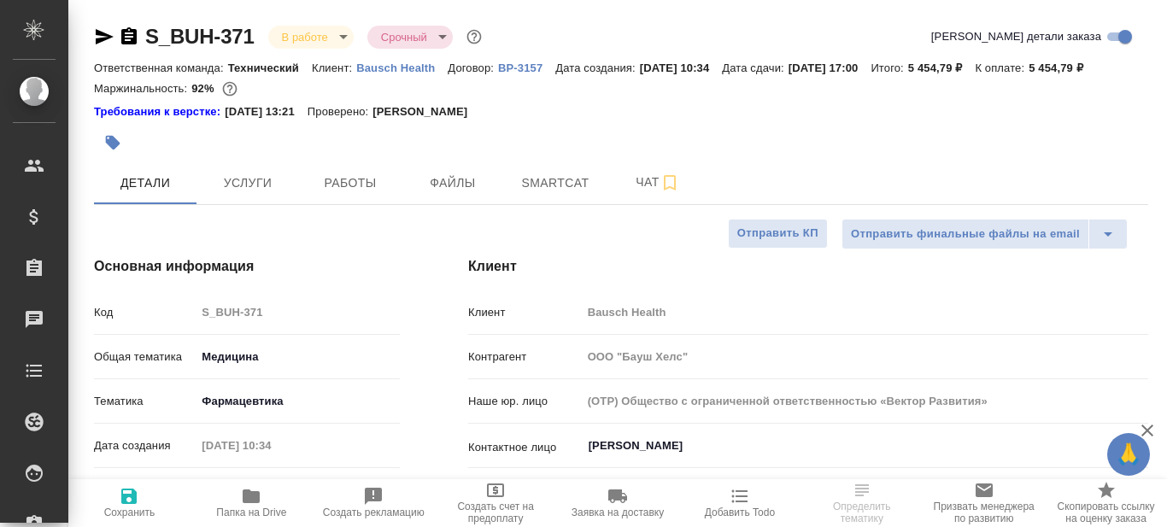
type textarea "x"
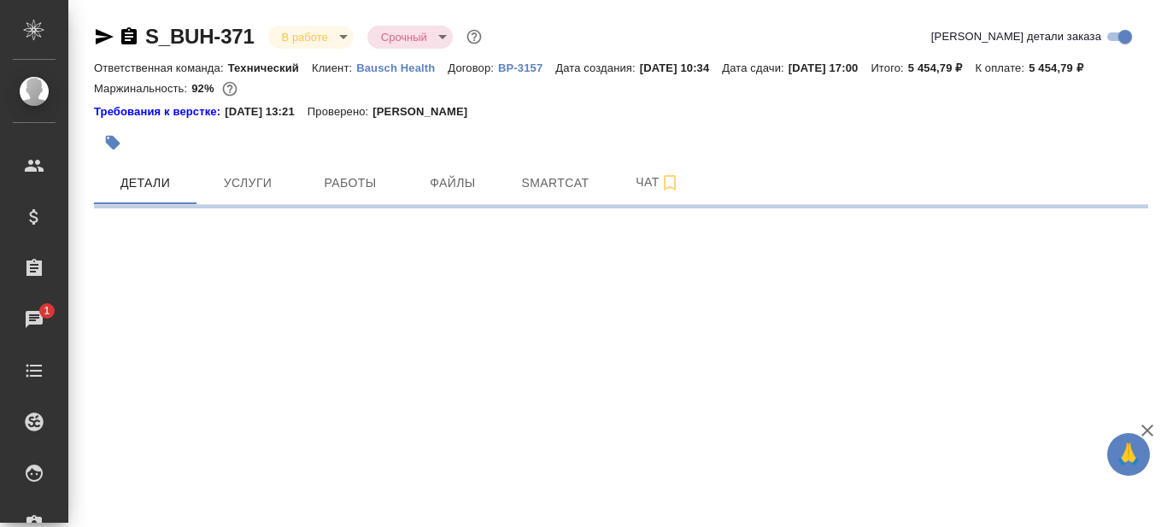
select select "RU"
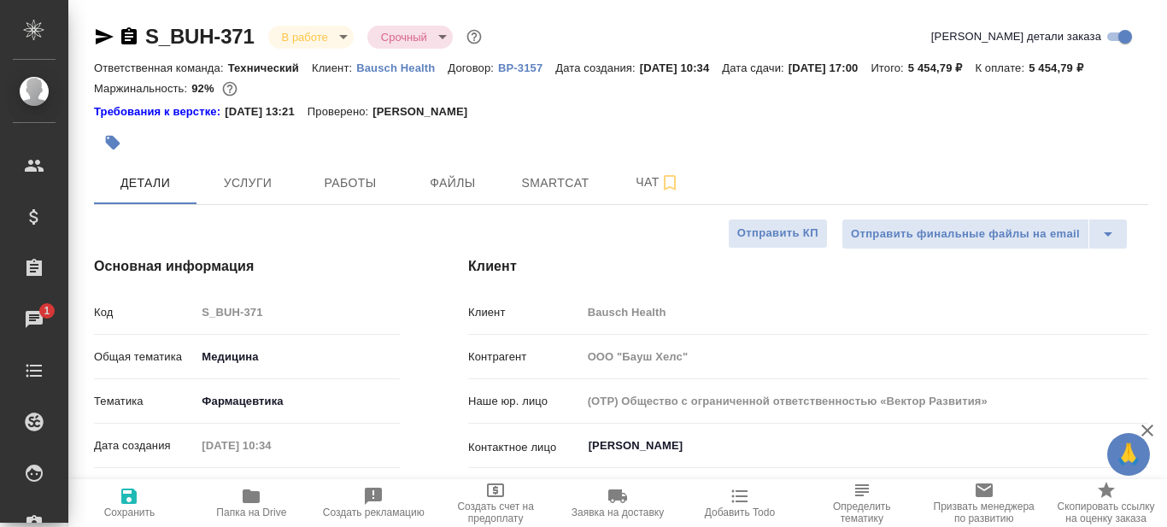
type textarea "x"
click at [360, 182] on span "Работы" at bounding box center [350, 183] width 82 height 21
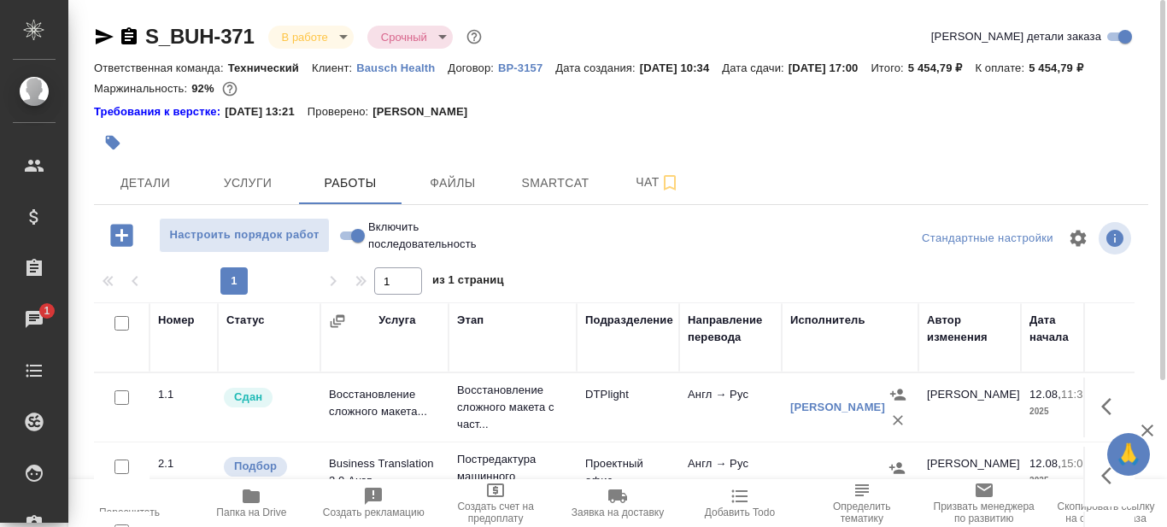
click at [251, 506] on icon "button" at bounding box center [251, 496] width 21 height 21
click at [157, 179] on span "Детали" at bounding box center [145, 183] width 82 height 21
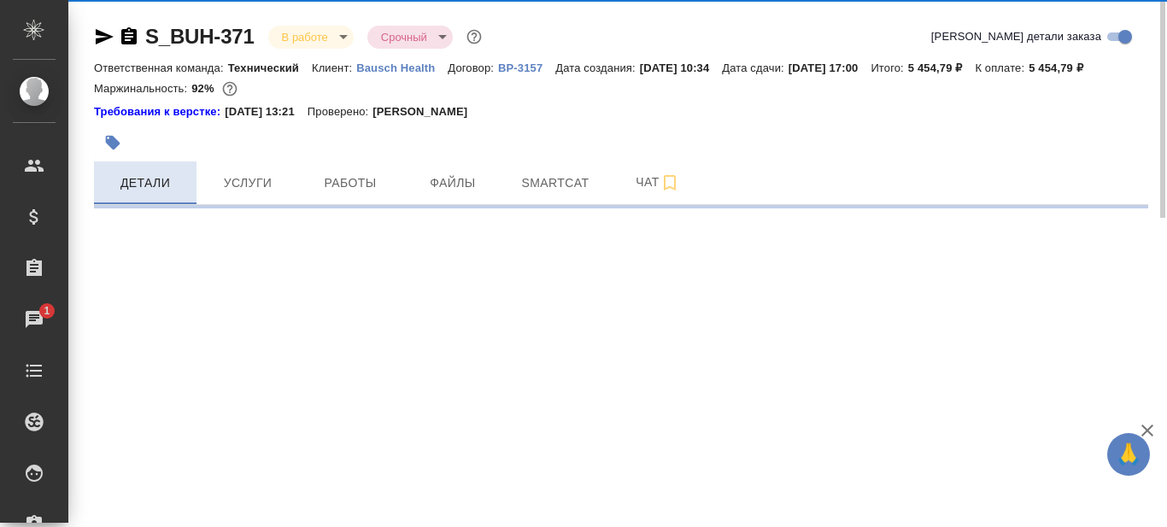
select select "RU"
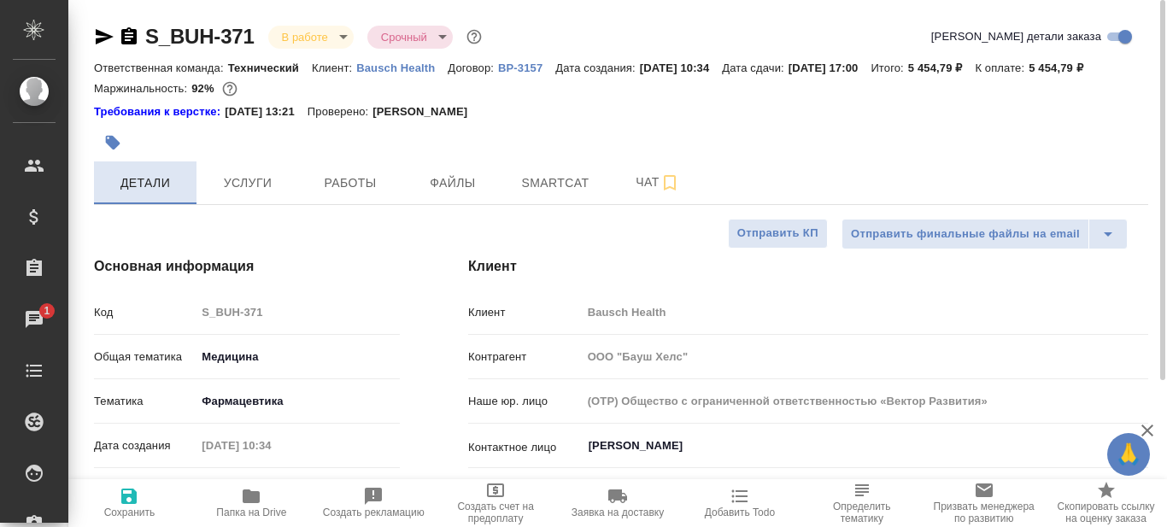
type textarea "x"
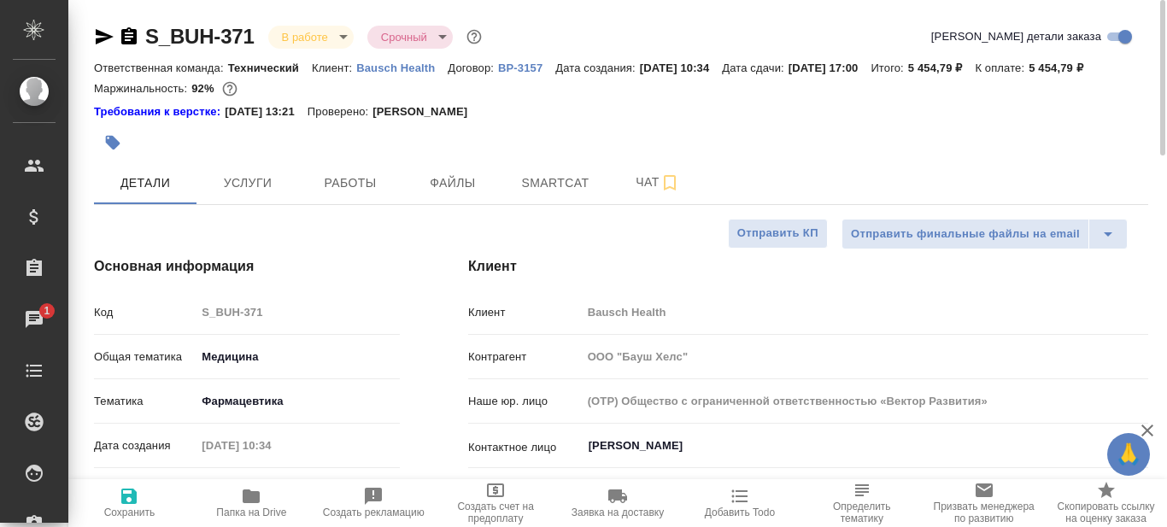
type textarea "x"
click at [358, 188] on span "Работы" at bounding box center [350, 183] width 82 height 21
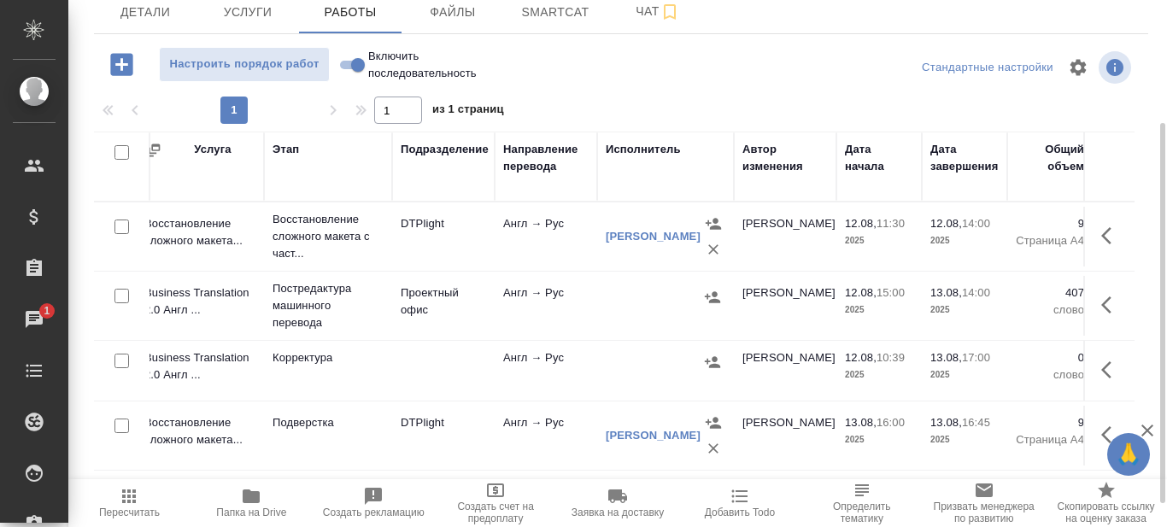
scroll to position [0, 185]
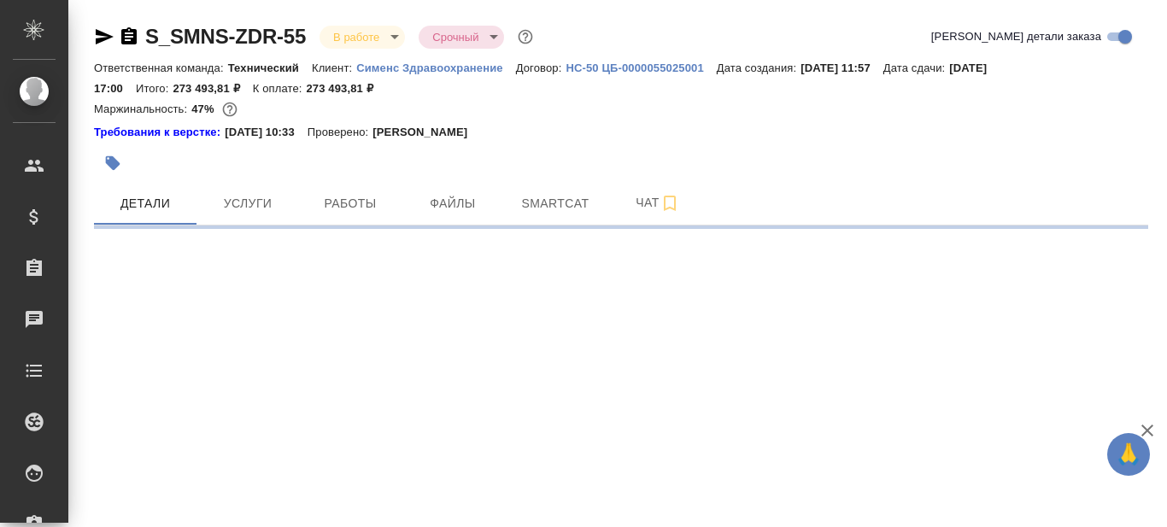
select select "RU"
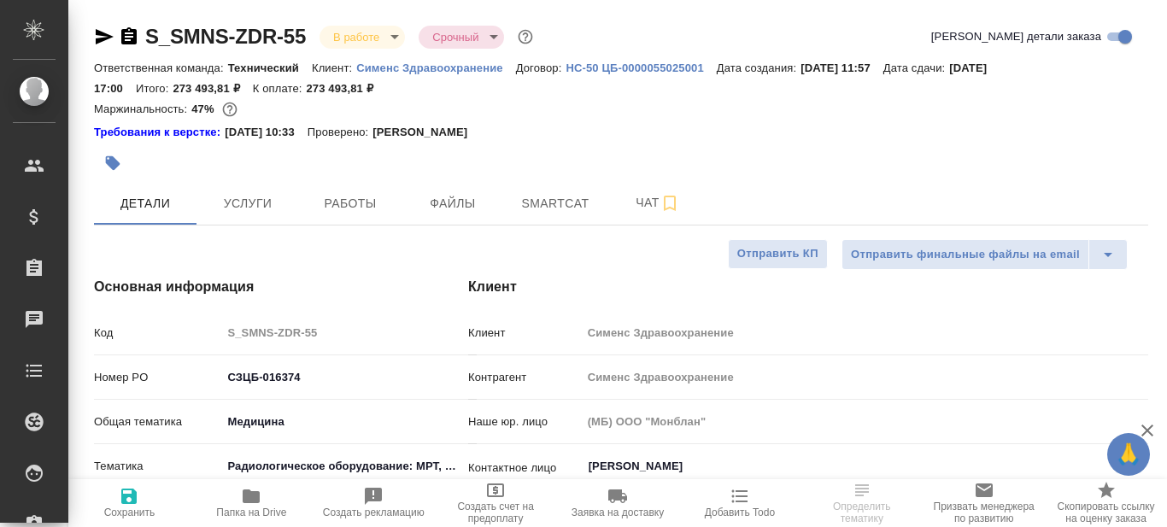
type textarea "x"
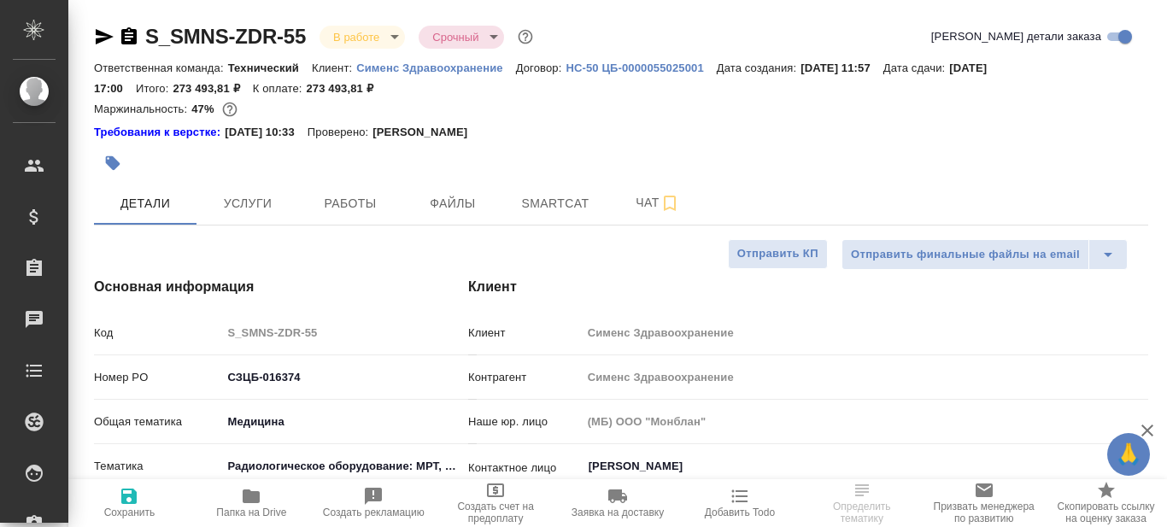
type textarea "x"
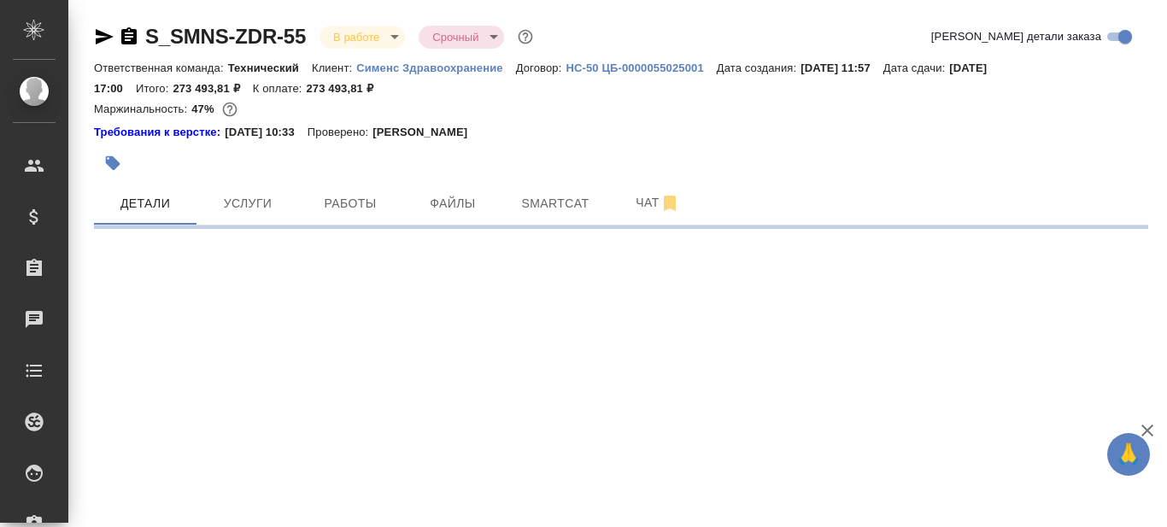
select select "RU"
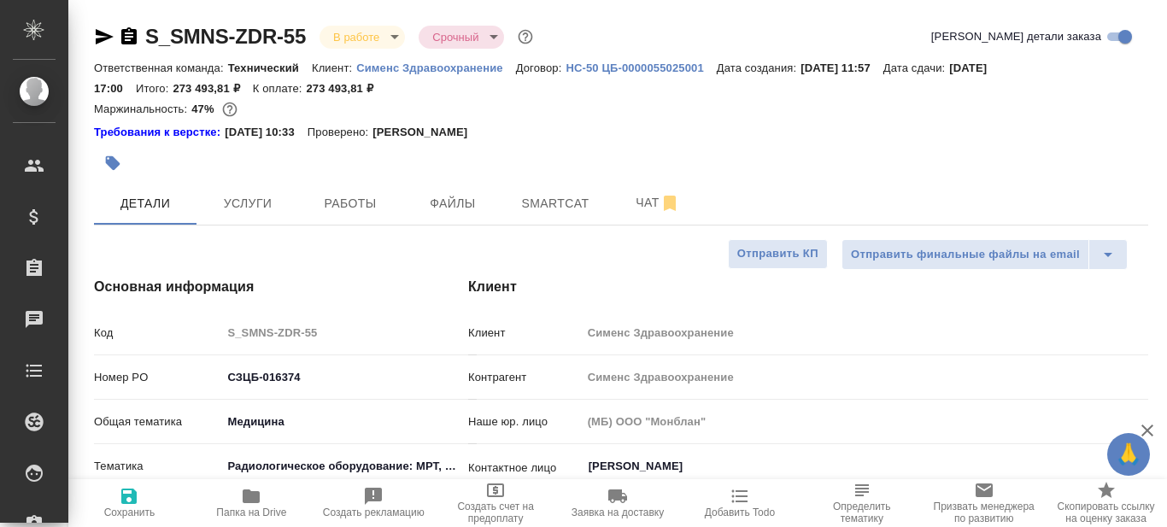
type textarea "x"
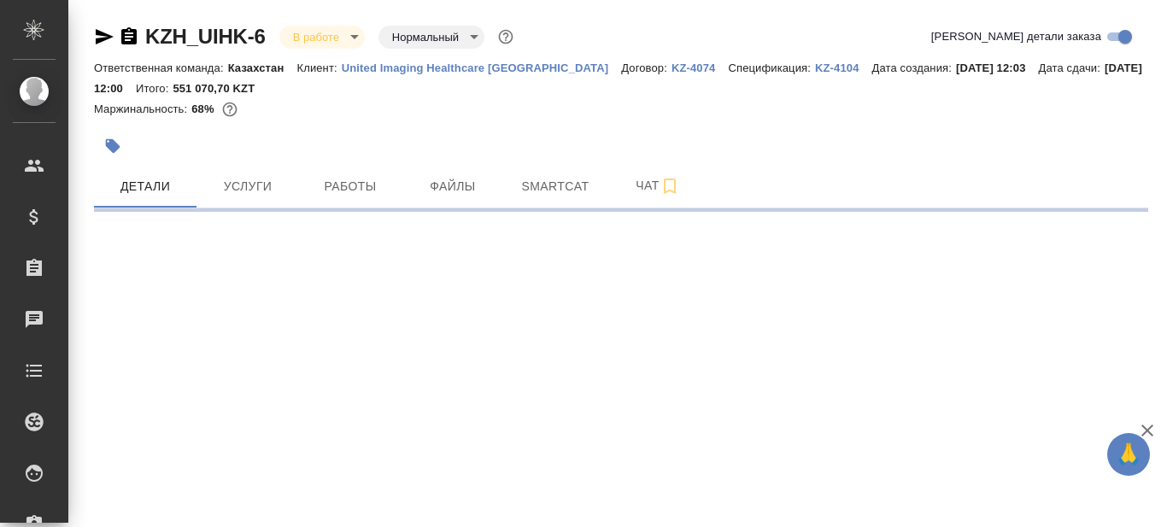
select select "RU"
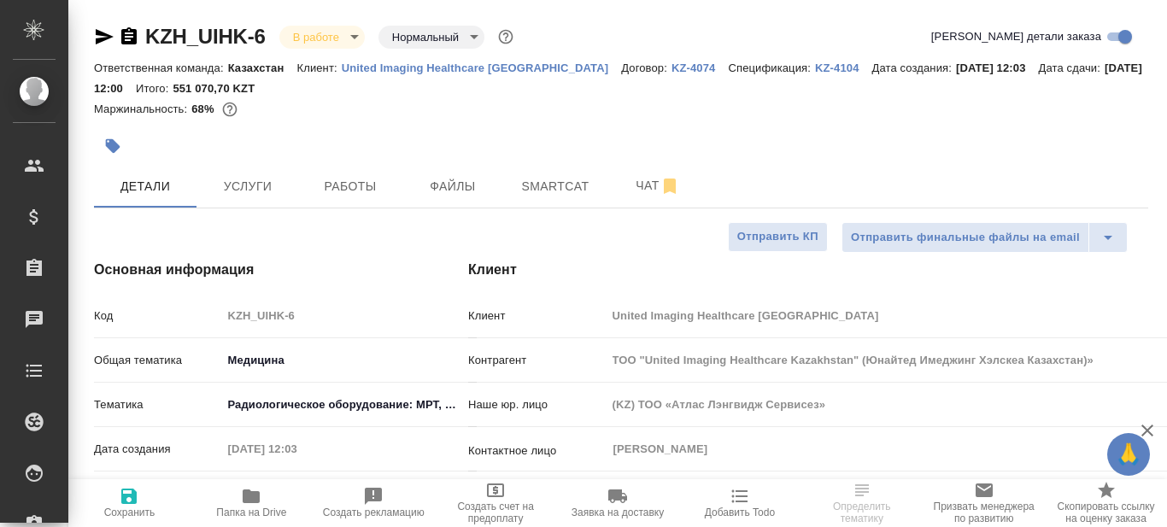
type textarea "x"
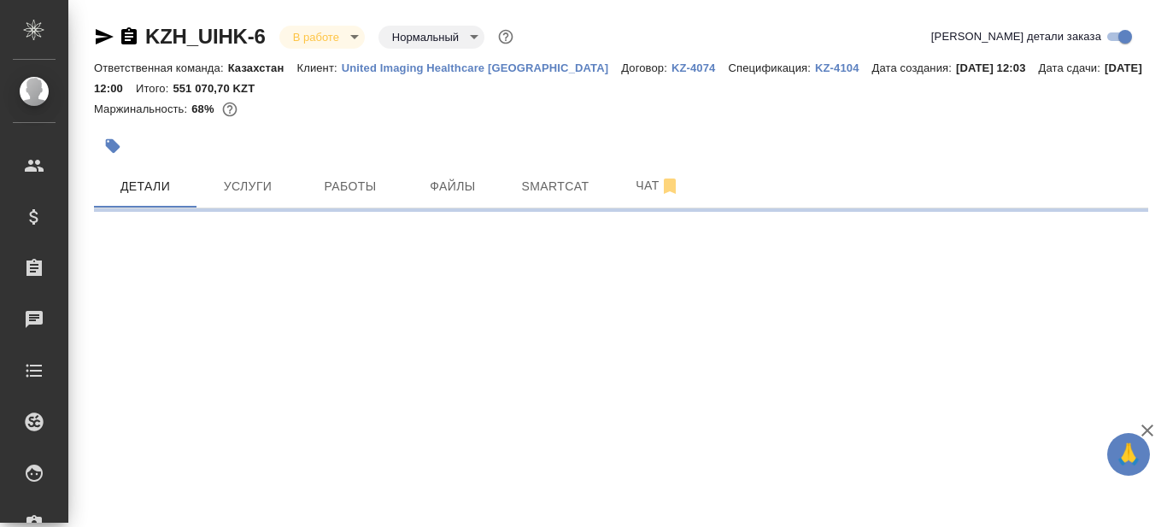
select select "RU"
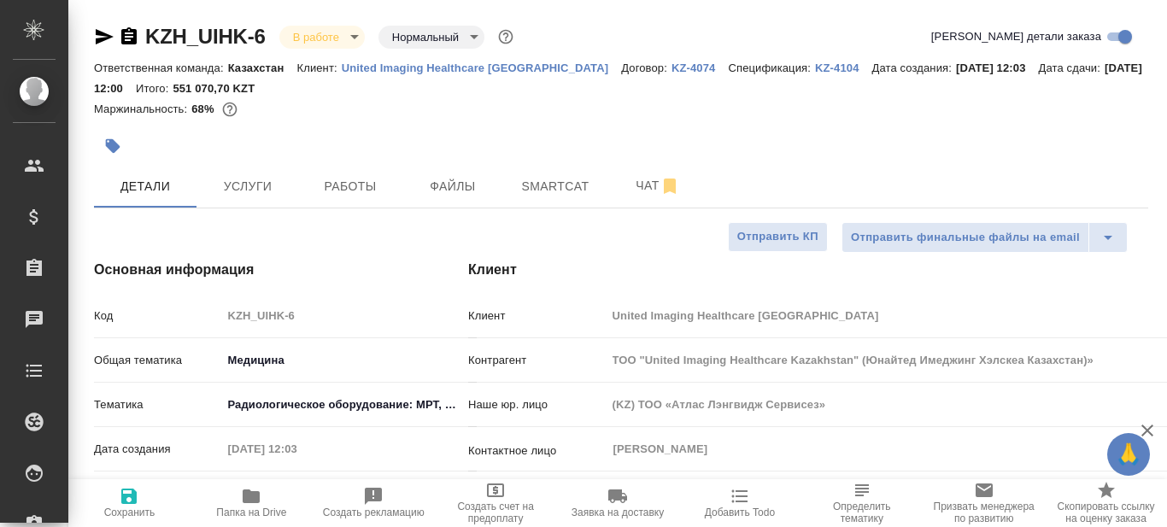
type textarea "x"
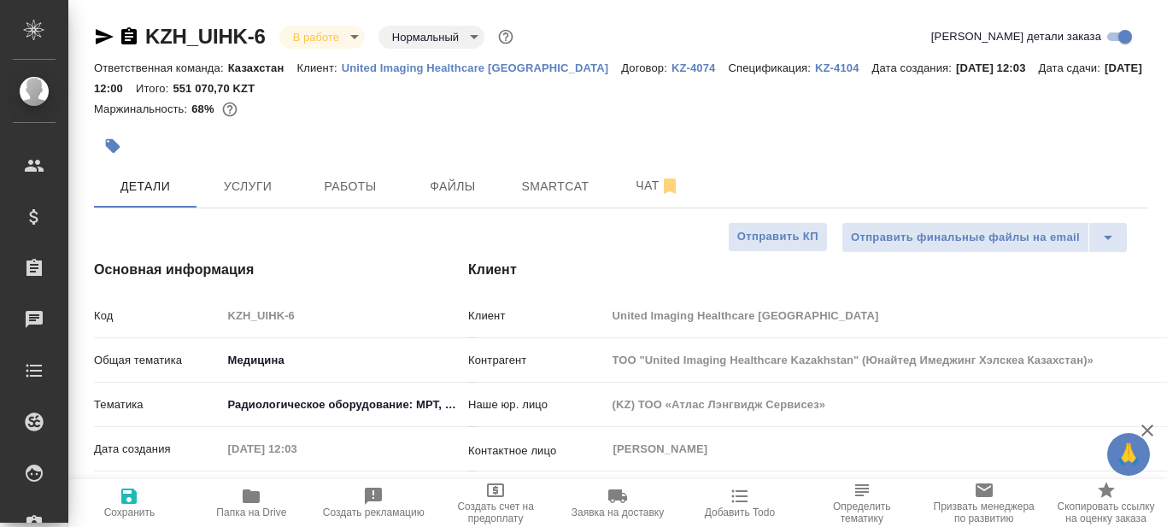
type textarea "x"
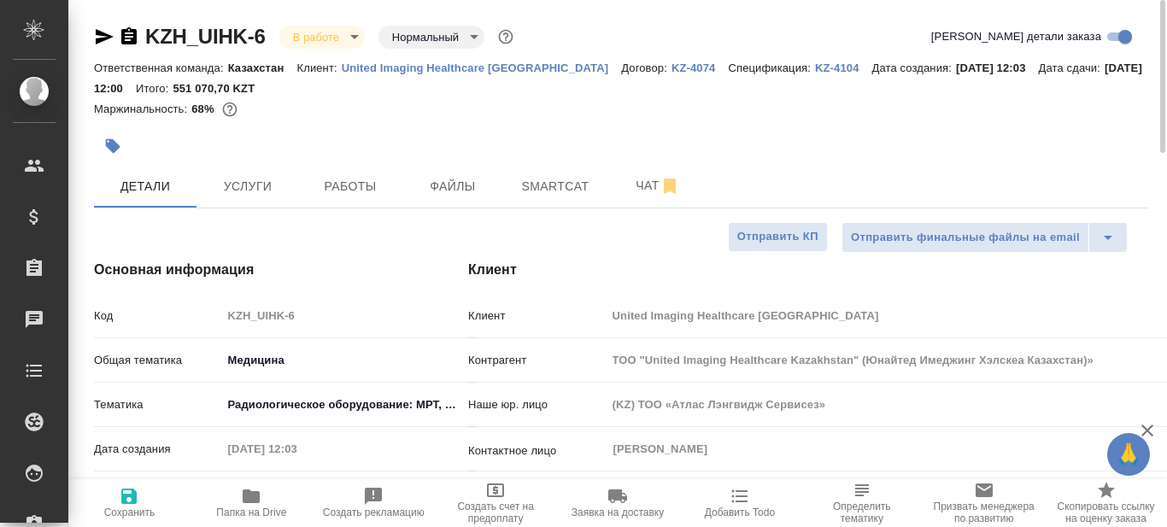
type textarea "x"
click at [549, 187] on span "Smartcat" at bounding box center [555, 186] width 82 height 21
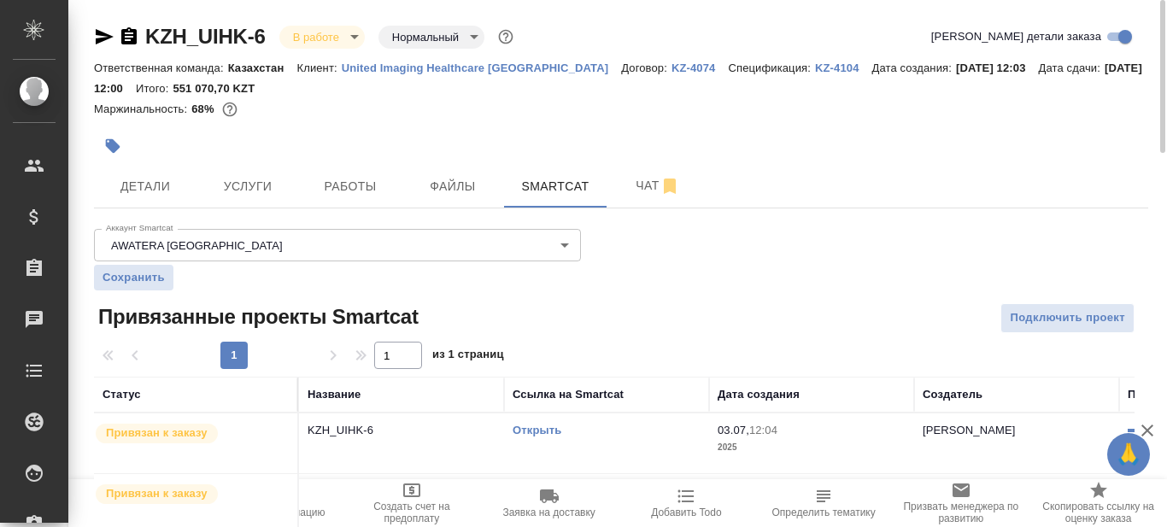
scroll to position [64, 0]
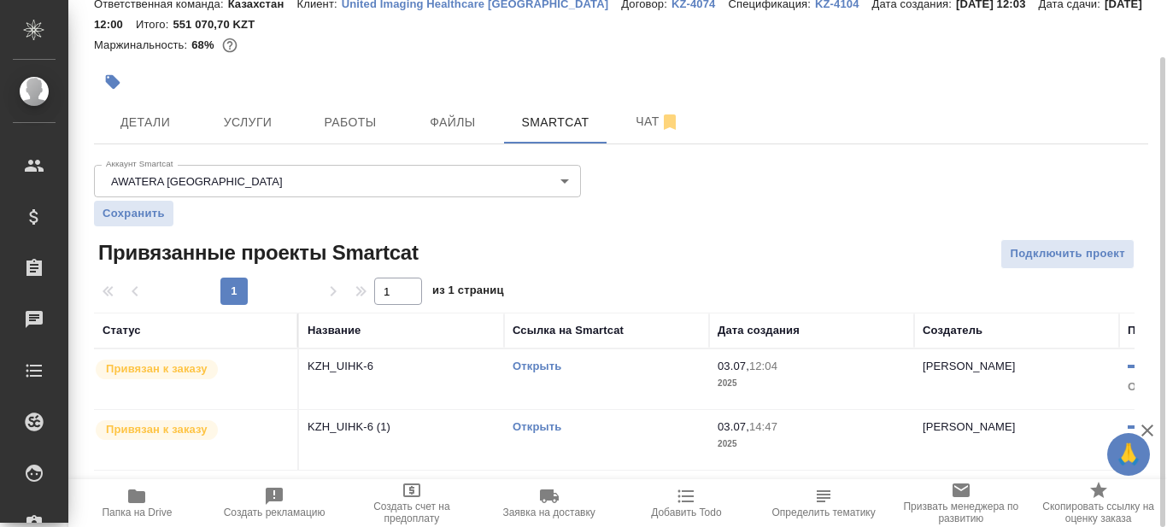
click at [549, 367] on link "Открыть" at bounding box center [537, 366] width 49 height 13
click at [548, 368] on link "Открыть" at bounding box center [537, 366] width 49 height 13
click at [134, 510] on span "Папка на Drive" at bounding box center [137, 513] width 70 height 12
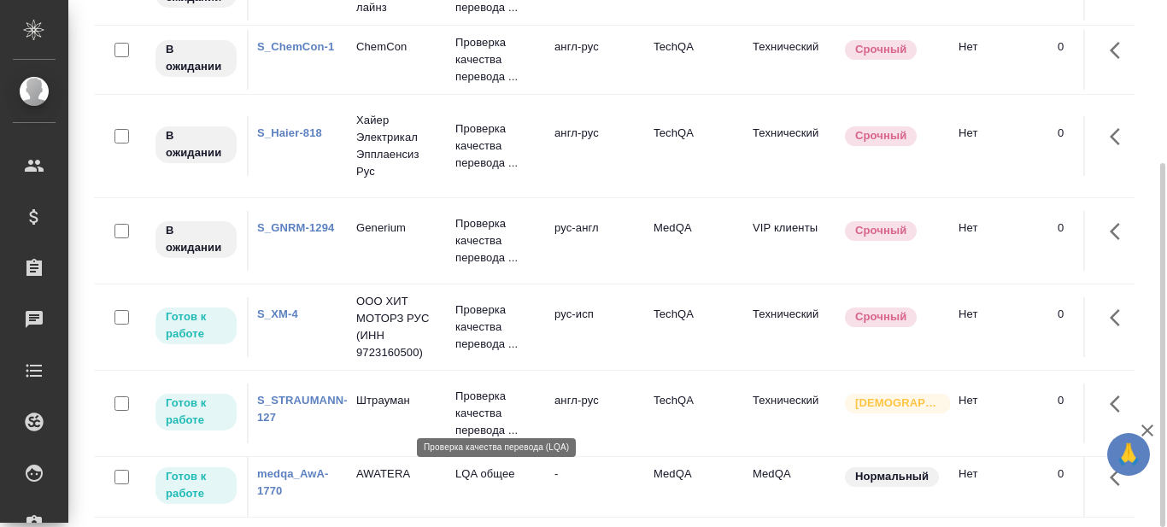
scroll to position [392, 0]
